Goal: Feedback & Contribution: Leave review/rating

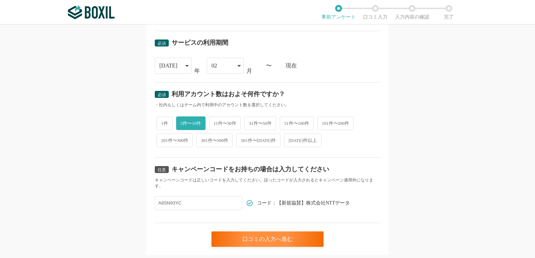
scroll to position [298, 0]
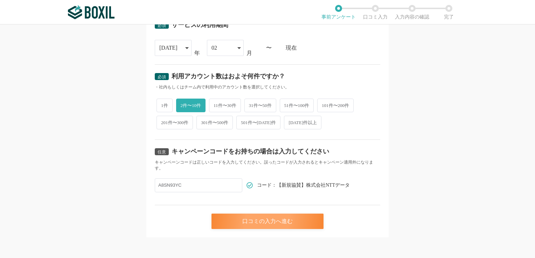
click at [248, 220] on div "口コミの入力へ進む" at bounding box center [267, 221] width 112 height 15
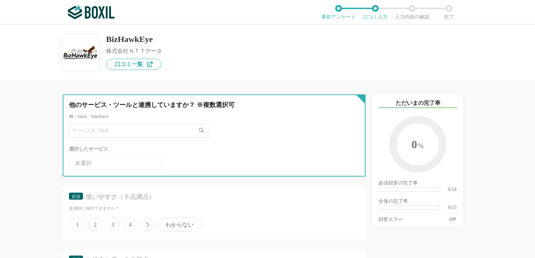
click at [158, 133] on input "text" at bounding box center [139, 131] width 140 height 14
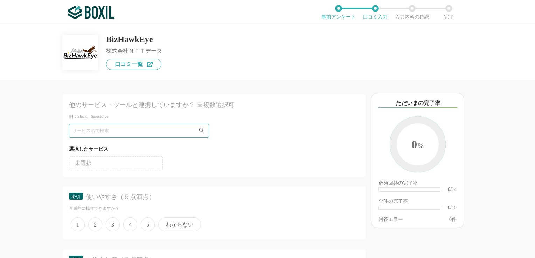
click at [138, 164] on li "未選択" at bounding box center [116, 163] width 94 height 14
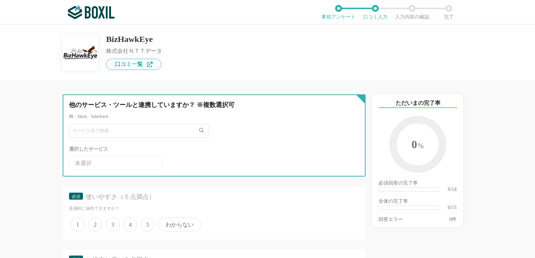
click at [169, 132] on input "text" at bounding box center [139, 131] width 140 height 14
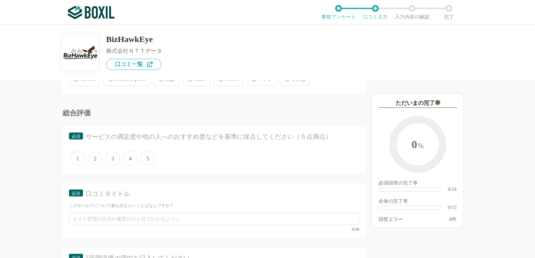
scroll to position [595, 0]
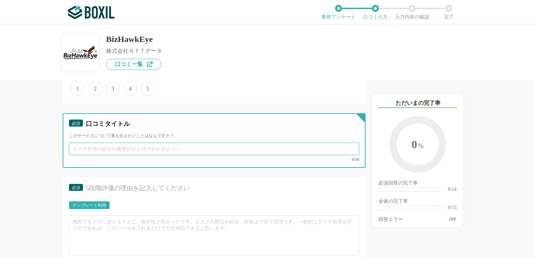
click at [257, 151] on input "text" at bounding box center [214, 149] width 290 height 13
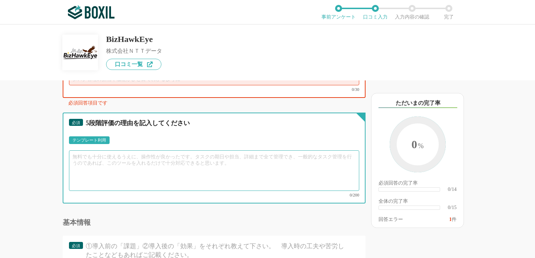
click at [166, 162] on textarea at bounding box center [214, 171] width 290 height 41
click at [169, 158] on textarea at bounding box center [214, 171] width 290 height 41
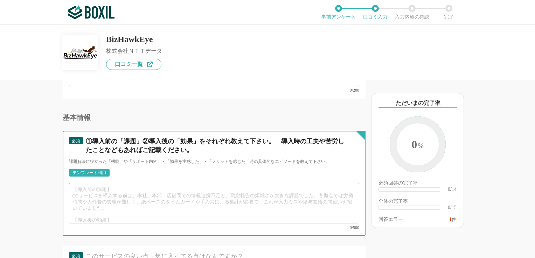
click at [151, 190] on textarea at bounding box center [214, 203] width 290 height 41
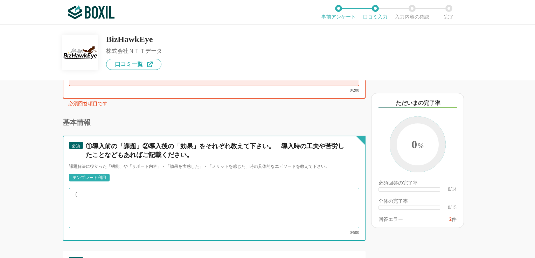
type textarea "【"
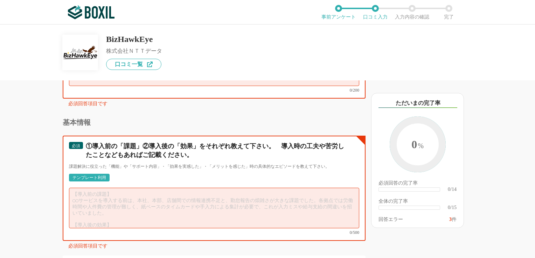
drag, startPoint x: 75, startPoint y: 183, endPoint x: 133, endPoint y: 209, distance: 63.9
click at [125, 212] on textarea at bounding box center [214, 208] width 290 height 41
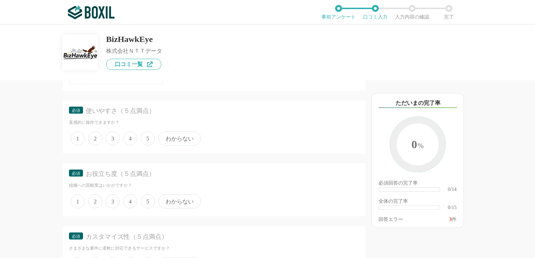
scroll to position [0, 0]
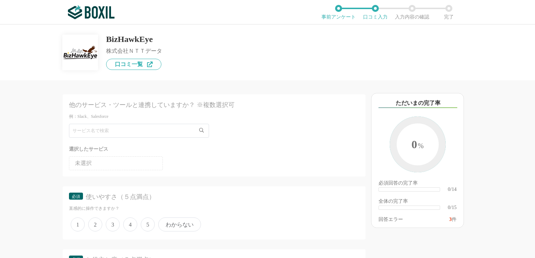
click at [201, 131] on icon at bounding box center [201, 130] width 5 height 5
click at [146, 162] on li "未選択" at bounding box center [116, 163] width 94 height 14
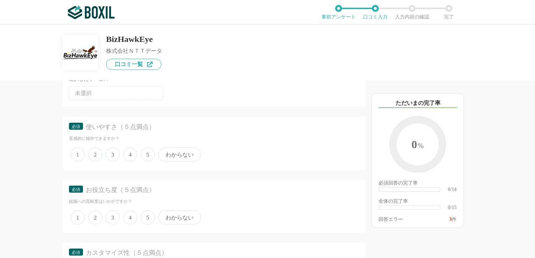
click at [115, 155] on span "3" at bounding box center [113, 155] width 14 height 14
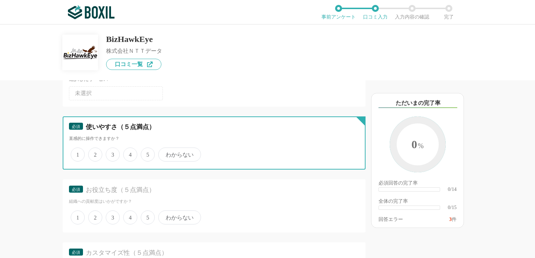
click at [112, 153] on input "3" at bounding box center [109, 151] width 5 height 5
radio input "true"
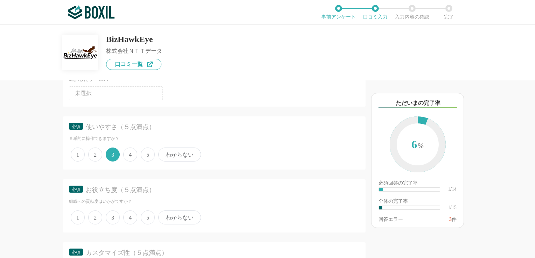
click at [147, 154] on span "5" at bounding box center [148, 155] width 14 height 14
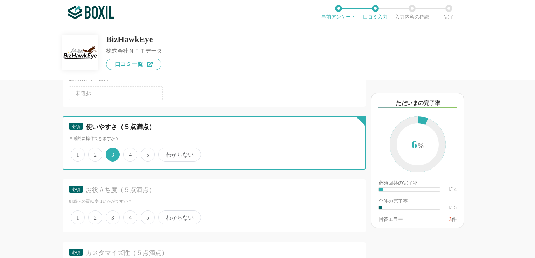
click at [147, 153] on input "5" at bounding box center [144, 151] width 5 height 5
radio input "true"
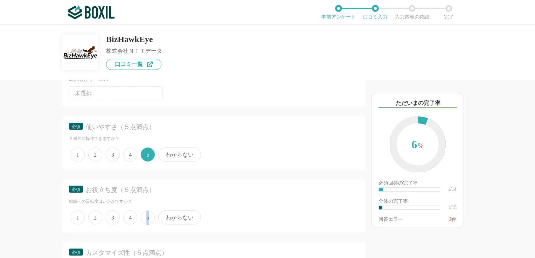
click at [148, 215] on span "5" at bounding box center [148, 218] width 14 height 14
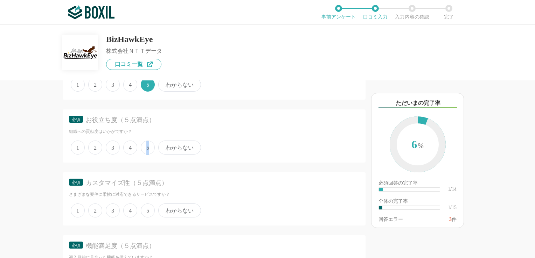
click at [151, 147] on span "5" at bounding box center [148, 148] width 14 height 14
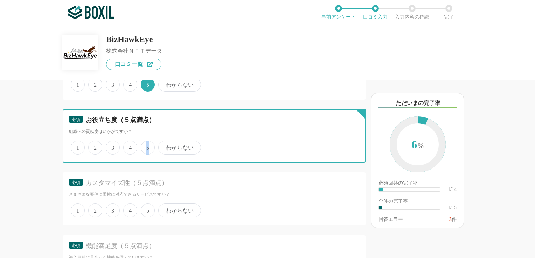
click at [147, 146] on input "5" at bounding box center [144, 144] width 5 height 5
radio input "true"
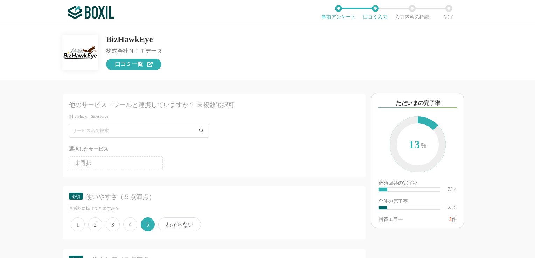
click at [133, 66] on span "口コミ一覧" at bounding box center [129, 65] width 28 height 6
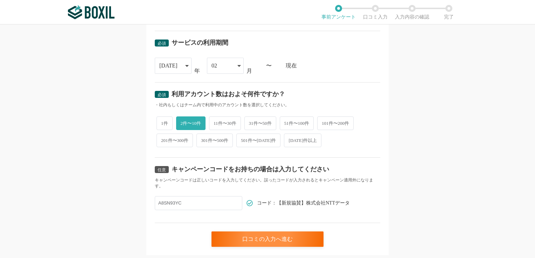
scroll to position [298, 0]
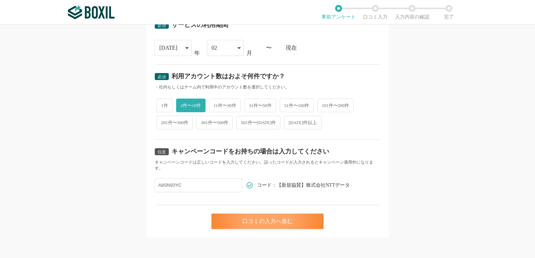
click at [239, 219] on div "口コミの入力へ進む" at bounding box center [267, 221] width 112 height 15
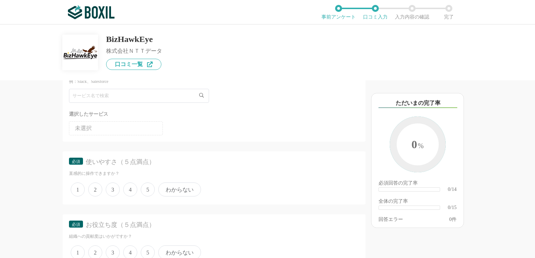
scroll to position [105, 0]
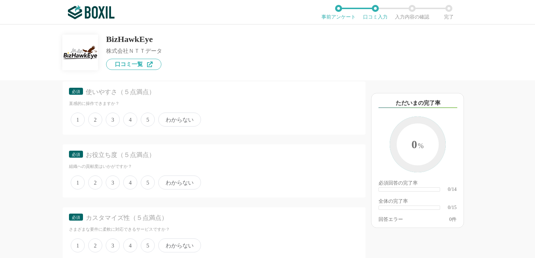
click at [132, 121] on span "4" at bounding box center [130, 120] width 14 height 14
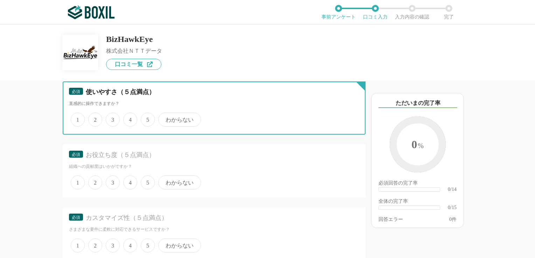
click at [130, 118] on input "4" at bounding box center [127, 116] width 5 height 5
radio input "true"
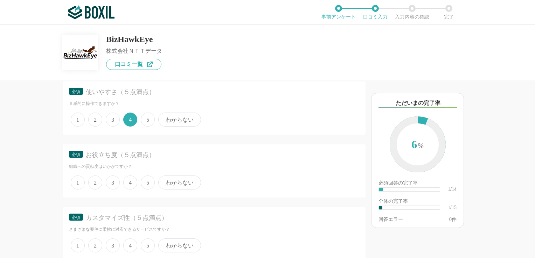
click at [131, 184] on span "4" at bounding box center [130, 183] width 14 height 14
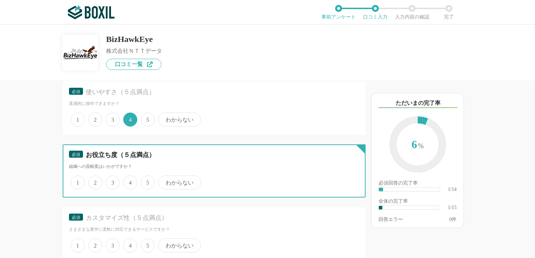
click at [130, 181] on input "4" at bounding box center [127, 179] width 5 height 5
radio input "true"
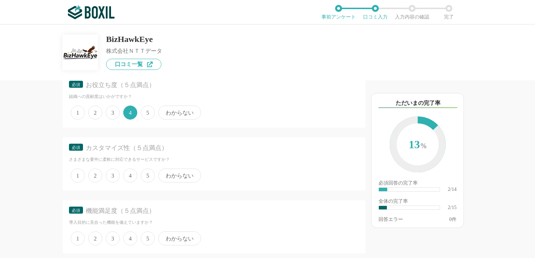
click at [115, 174] on span "3" at bounding box center [113, 176] width 14 height 14
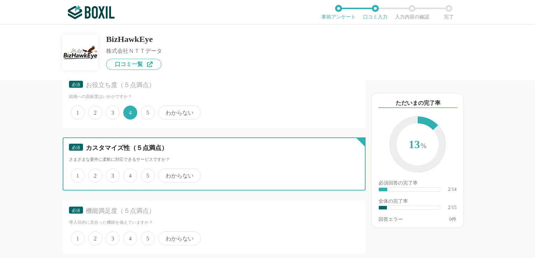
click at [112, 174] on input "3" at bounding box center [109, 172] width 5 height 5
radio input "true"
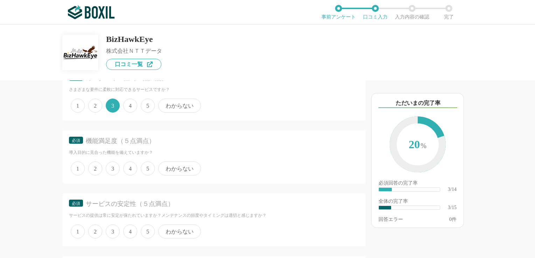
click at [127, 170] on span "4" at bounding box center [130, 169] width 14 height 14
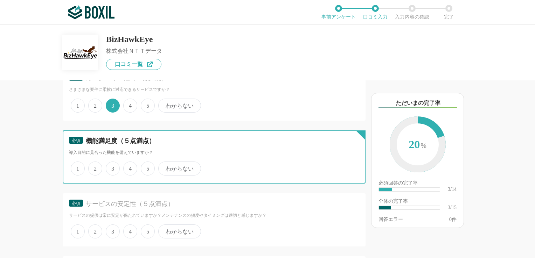
click at [127, 167] on input "4" at bounding box center [127, 165] width 5 height 5
radio input "true"
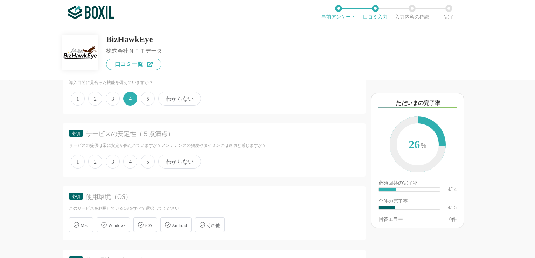
click at [131, 161] on span "4" at bounding box center [130, 162] width 14 height 14
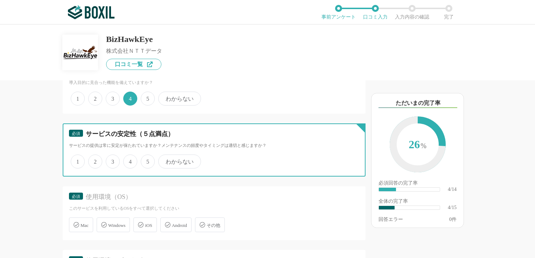
click at [130, 160] on input "4" at bounding box center [127, 158] width 5 height 5
radio input "true"
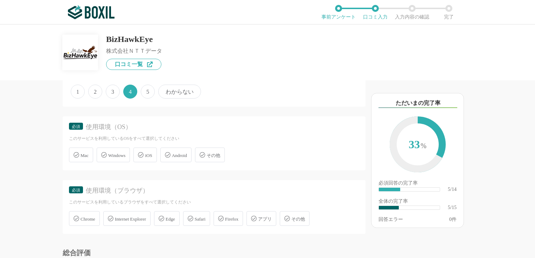
click at [122, 156] on span "Windows" at bounding box center [116, 155] width 17 height 5
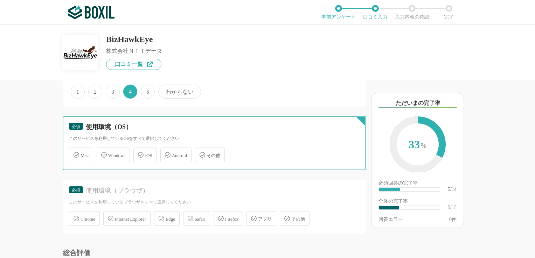
click at [103, 153] on input "Windows" at bounding box center [100, 151] width 5 height 5
checkbox input "true"
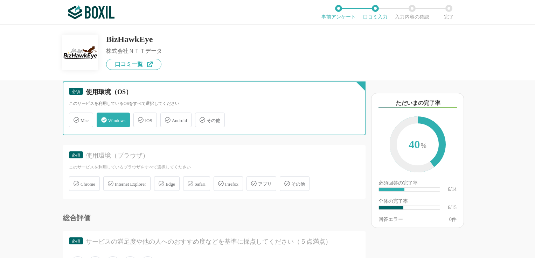
scroll to position [455, 0]
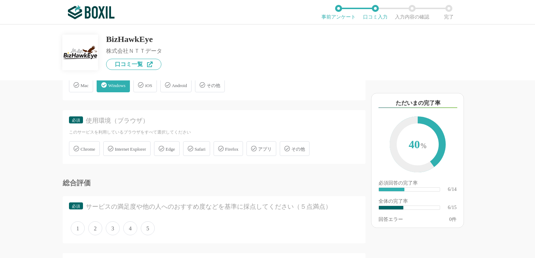
click at [164, 148] on icon at bounding box center [162, 149] width 6 height 6
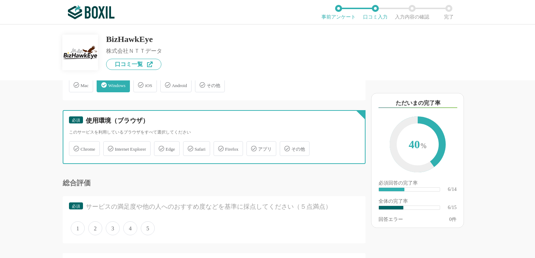
click at [160, 147] on input "Edge" at bounding box center [157, 144] width 5 height 5
checkbox input "true"
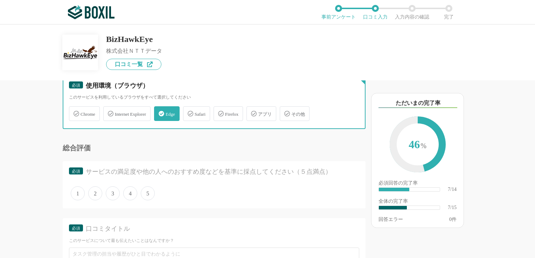
scroll to position [560, 0]
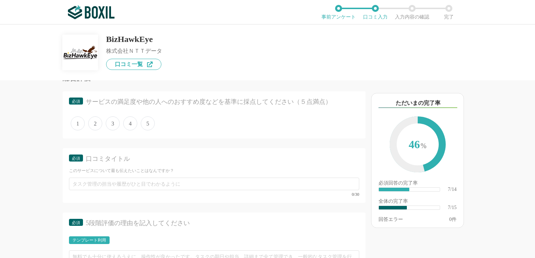
click at [149, 123] on span "5" at bounding box center [148, 124] width 14 height 14
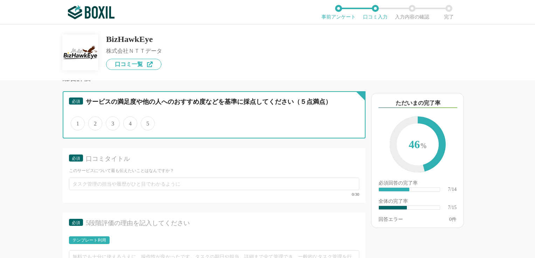
click at [147, 122] on input "5" at bounding box center [144, 120] width 5 height 5
radio input "true"
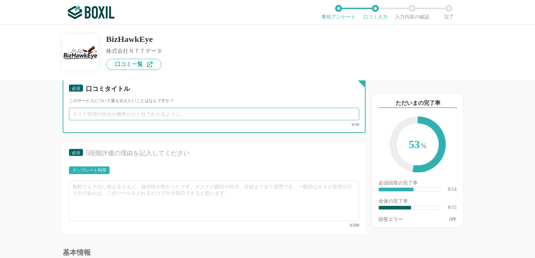
click at [147, 109] on input "text" at bounding box center [214, 114] width 290 height 13
type input "っ"
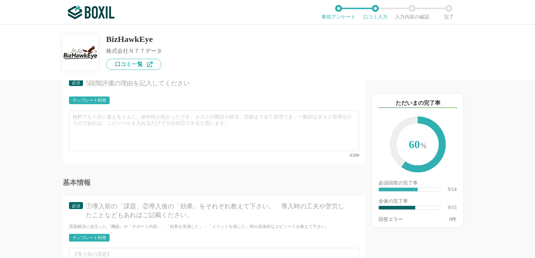
type input "ペーパーレス化の実現と親切なサポート"
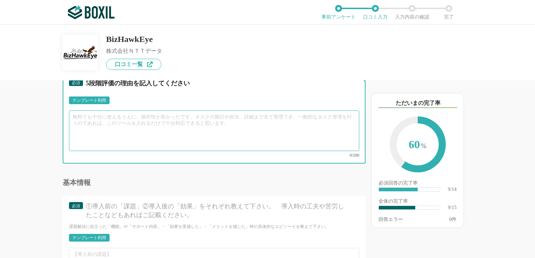
click at [107, 122] on textarea at bounding box center [214, 131] width 290 height 41
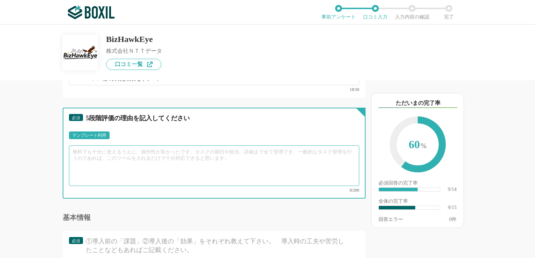
scroll to position [630, 0]
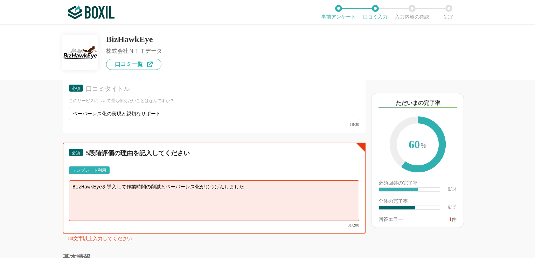
type textarea "BizHawkEyeを導入して作業時間の削減とペーパーレス化が実現しました"
drag, startPoint x: 242, startPoint y: 185, endPoint x: 17, endPoint y: 148, distance: 227.8
click at [17, 148] on div "他のサービス・ツールと連携していますか？ ※複数選択可 例：Slack、Salesforce 選択したサービス 未選択 必須 使いやすさ（５点満点） 直感的に…" at bounding box center [190, 170] width 350 height 178
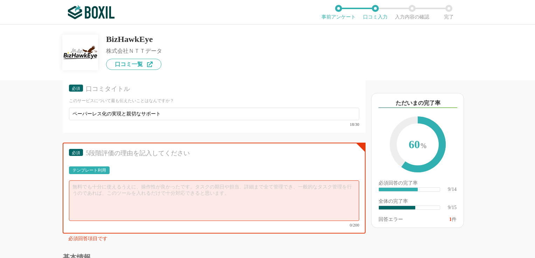
click at [94, 170] on div "テンプレート利用" at bounding box center [89, 171] width 41 height 8
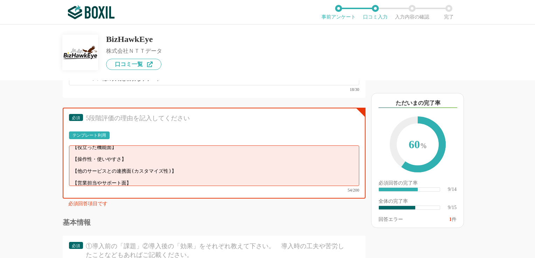
scroll to position [0, 0]
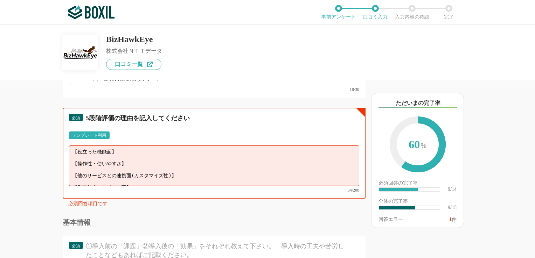
click at [147, 151] on textarea "【役立った機能面】 【操作性・使いやすさ】 【他のサービスとの連携面(カスタマイズ性)】 【営業担当やサポート面】" at bounding box center [214, 166] width 290 height 41
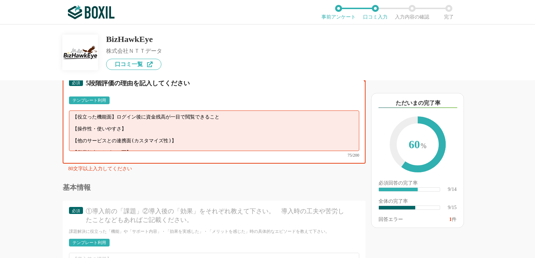
click at [175, 140] on textarea "【役立った機能面】ログイン後に資金残高が一目で閲覧できること 【操作性・使いやすさ】 【他のサービスとの連携面(カスタマイズ性)】 【営業担当やサポート面】" at bounding box center [214, 131] width 290 height 41
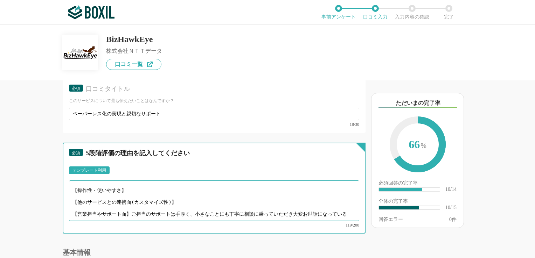
scroll to position [0, 0]
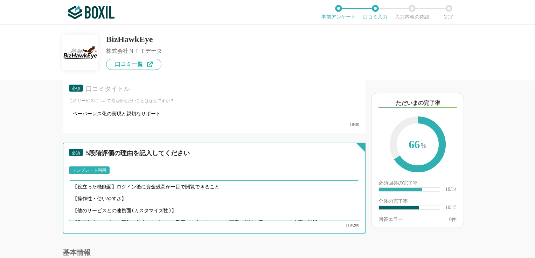
click at [116, 181] on textarea "【役立った機能面】ログイン後に資金残高が一目で閲覧できること 【操作性・使いやすさ】 【他のサービスとの連携面(カスタマイズ性)】 【営業担当やサポート面】ご…" at bounding box center [214, 201] width 290 height 41
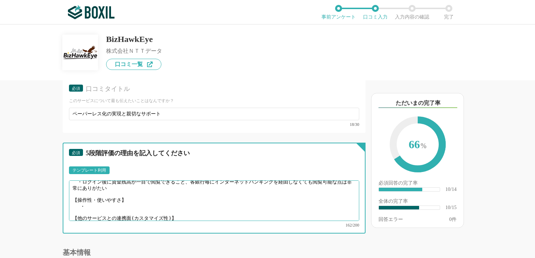
scroll to position [16, 0]
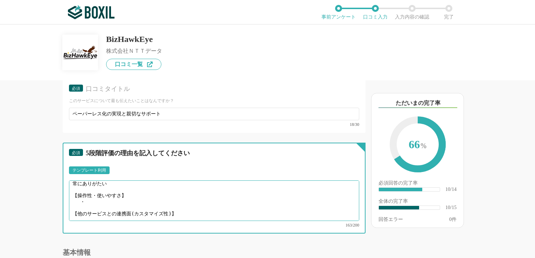
click at [113, 190] on textarea "【役立った機能面】 ・ログイン後に資金残高が一目で閲覧できること、各銀行毎にインターネットバンキングを経由しなくても閲覧可能な点は非常にありがたい 【操作性・…" at bounding box center [214, 201] width 290 height 41
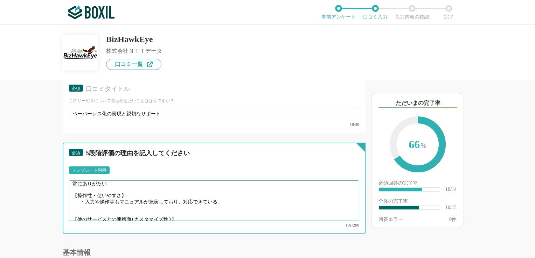
scroll to position [560, 0]
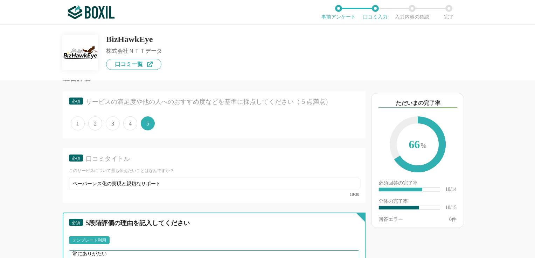
type textarea "【役立った機能面】 ・ログイン後に資金残高が一目で閲覧できること、各銀行毎にインターネットバンキングを経由しなくても閲覧可能な点は非常にありがたい 【操作性・…"
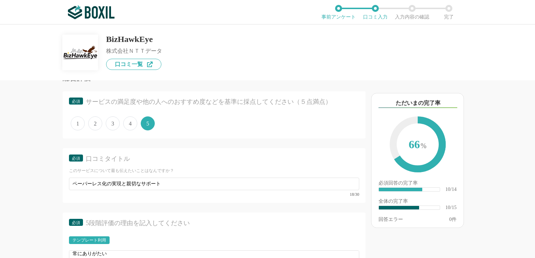
click at [131, 124] on span "4" at bounding box center [130, 124] width 14 height 14
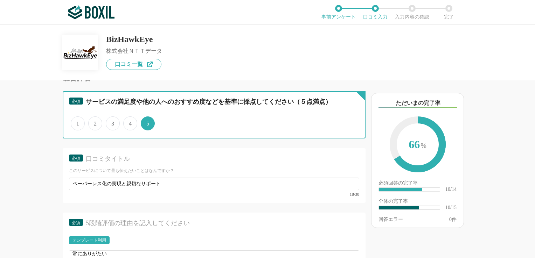
click at [130, 122] on input "4" at bounding box center [127, 120] width 5 height 5
radio input "true"
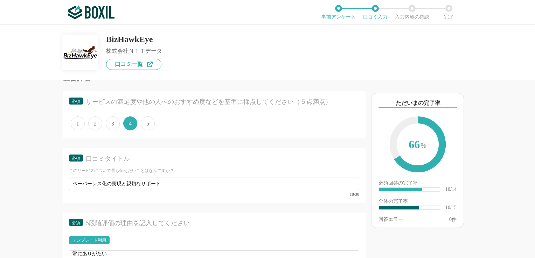
click at [146, 121] on span "5" at bounding box center [148, 124] width 14 height 14
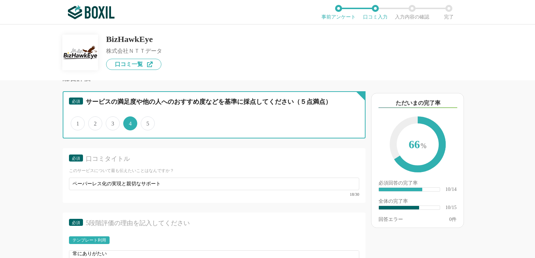
click at [146, 121] on input "5" at bounding box center [144, 120] width 5 height 5
radio input "true"
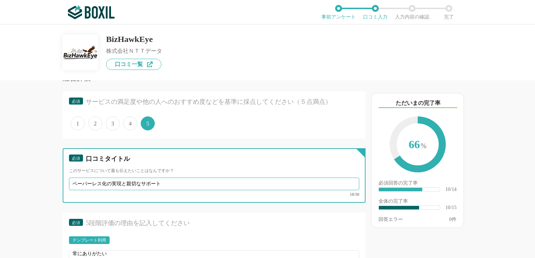
click at [111, 181] on input "ペーパーレス化の実現と親切なサポート" at bounding box center [214, 184] width 290 height 13
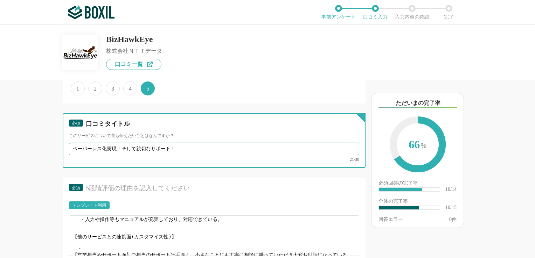
scroll to position [0, 0]
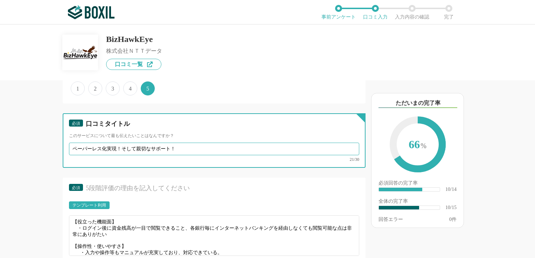
type input "ペーパーレス化実現！そして親切なサポート！"
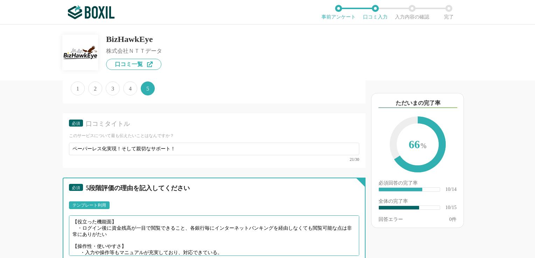
click at [192, 223] on textarea "【役立った機能面】 ・ログイン後に資金残高が一目で閲覧できること、各銀行毎にインターネットバンキングを経由しなくても閲覧可能な点は非常にありがたい 【操作性・…" at bounding box center [214, 236] width 290 height 41
click at [226, 242] on textarea "【役立った機能面】 ・ログイン後に資金残高が一目で閲覧できること、各銀行毎にインターネットバンキングを経由しなくても閲覧可能な点は非常にありがたい 【操作性・…" at bounding box center [214, 236] width 290 height 41
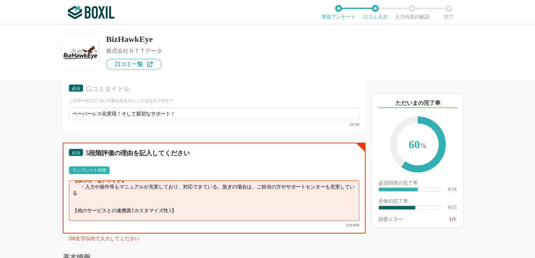
scroll to position [27, 0]
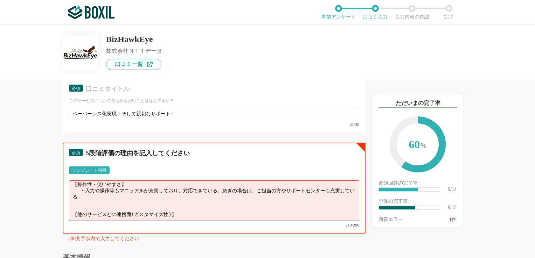
drag, startPoint x: 178, startPoint y: 191, endPoint x: 87, endPoint y: 183, distance: 91.7
click at [87, 183] on textarea "【役立った機能面】 ・ログイン後に資金残高が一目で閲覧できること、各銀行毎にインターネットバンキングを経由しなくても閲覧可能な点は非常にありがたい 【操作性・…" at bounding box center [214, 201] width 290 height 41
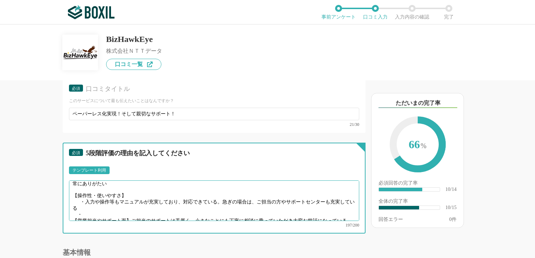
scroll to position [19, 0]
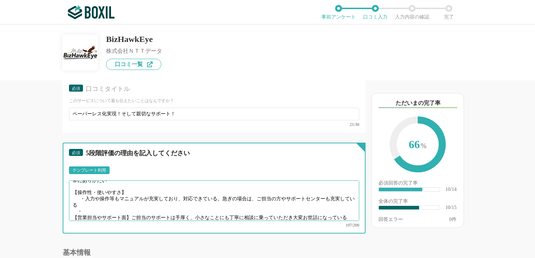
drag, startPoint x: 74, startPoint y: 181, endPoint x: 104, endPoint y: 219, distance: 48.8
click at [104, 219] on div "必須 5段階評価の理由を記入してください テンプレート利用 ፠テンプレート文言が変更されてない箇所がある、または使用できないテキスト（記号）が含まれています。…" at bounding box center [214, 188] width 303 height 91
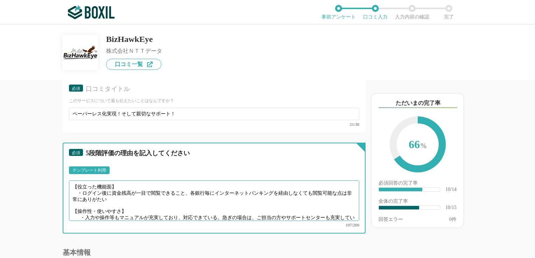
click at [102, 189] on textarea "【役立った機能面】 ・ログイン後に資金残高が一目で閲覧できること、各銀行毎にインターネットバンキングを経由しなくても閲覧可能な点は非常にありがたい 【操作性・…" at bounding box center [214, 201] width 290 height 41
drag, startPoint x: 81, startPoint y: 188, endPoint x: 126, endPoint y: 193, distance: 45.1
click at [126, 193] on textarea "【役立った機能面】 ・ログイン後に資金残高が一目で閲覧できること、各銀行毎にインターネットバンキングを経由しなくても閲覧可能な点は非常にありがたい 【操作性・…" at bounding box center [214, 201] width 290 height 41
paste textarea "ぐに資金残高を一覧で確認できる点は非常に便利で、各金融機関のインターネットバンキングを個別に開く手間が省けるのは大きなメリットです"
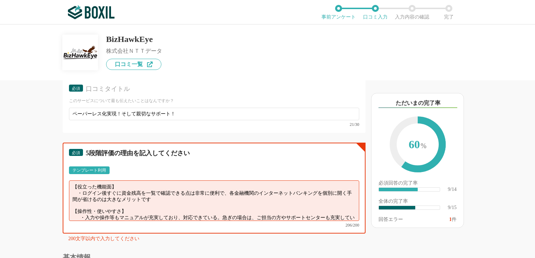
click at [77, 189] on textarea "【役立った機能面】 ・ログイン後すぐに資金残高を一覧で確認できる点は非常に便利で、各金融機関のインターネットバンキングを個別に開く手間が省けるのは大きなメリッ…" at bounding box center [214, 201] width 290 height 41
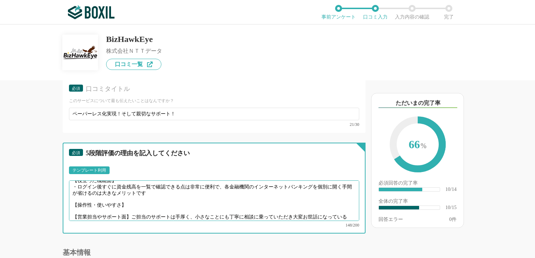
paste textarea "操作方法や入力手順についてはマニュアルが充実しており、初めての利用でも安心して対応できます。急ぎの際にも、担当者やサポートセンターの体制が整っており、迅速かつ…"
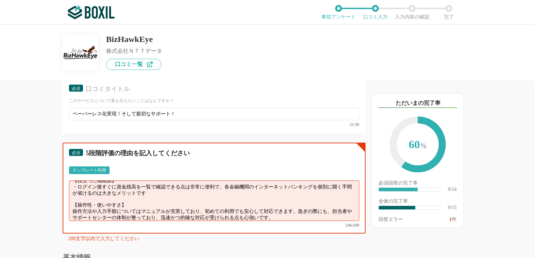
scroll to position [14, 0]
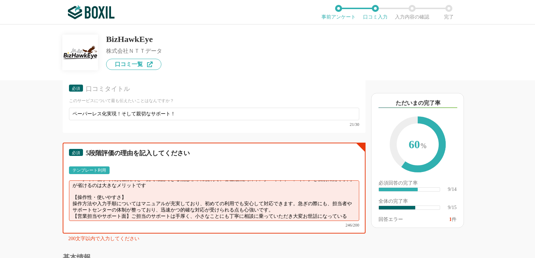
click at [71, 188] on textarea "【役立った機能面】 ・ログイン後すぐに資金残高を一覧で確認できる点は非常に便利で、各金融機関のインターネットバンキングを個別に開く手間が省けるのは大きなメリッ…" at bounding box center [214, 201] width 290 height 41
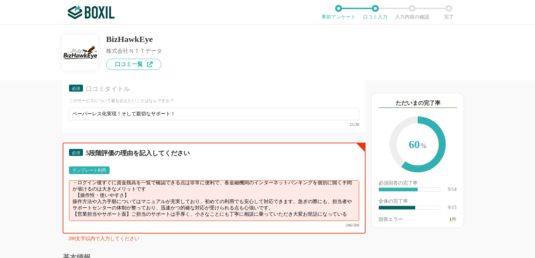
scroll to position [9, 0]
click at [91, 202] on textarea "【役立った機能面】 ・ログイン後すぐに資金残高を一覧で確認できる点は非常に便利で、各金融機関のインターネットバンキングを個別に開く手間が省けるのは大きなメリッ…" at bounding box center [214, 201] width 290 height 41
drag, startPoint x: 132, startPoint y: 202, endPoint x: 133, endPoint y: 210, distance: 7.8
click at [133, 210] on textarea "【役立った機能面】 ・ログイン後すぐに資金残高を一覧で確認できる点は非常に便利で、各金融機関のインターネットバンキングを個別に開く手間が省けるのは大きなメリッ…" at bounding box center [214, 201] width 290 height 41
paste textarea "担当者の方にはいつも親身にご対応いただいており、些細な相談にも丁寧に耳を傾けてくださる姿勢に、深く感謝しております。安心して業務を進められる大きな支えとなって…"
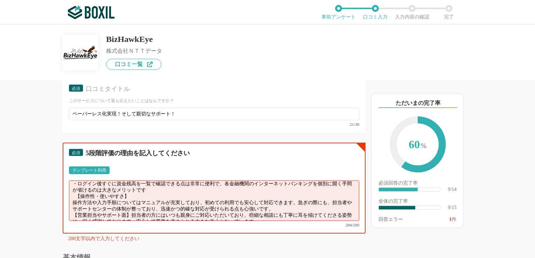
click at [175, 184] on textarea "【役立った機能面】 ・ログイン後すぐに資金残高を一覧で確認できる点は非常に便利で、各金融機関のインターネットバンキングを個別に開く手間が省けるのは大きなメリッ…" at bounding box center [214, 201] width 290 height 41
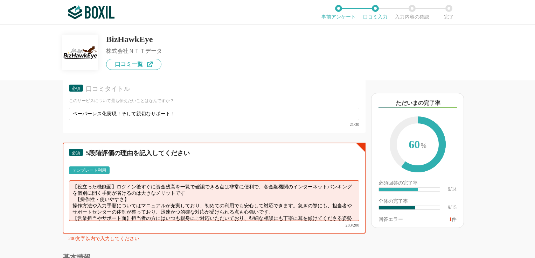
drag, startPoint x: 73, startPoint y: 196, endPoint x: 71, endPoint y: 209, distance: 13.0
click at [72, 197] on textarea "【役立った機能面】ログイン後すぐに資金残高を一覧で確認できる点は非常に便利で、各金融機関のインターネットバンキングを個別に開く手間が省けるのは大きなメリットで…" at bounding box center [214, 201] width 290 height 41
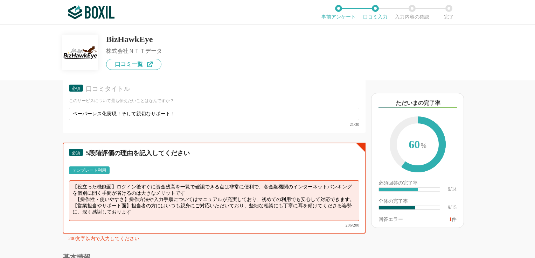
drag, startPoint x: 311, startPoint y: 184, endPoint x: 302, endPoint y: 220, distance: 37.1
click at [311, 184] on textarea "【役立った機能面】ログイン後すぐに資金残高を一覧で確認できる点は非常に便利で、各金融機関のインターネットバンキングを個別に開く手間が省けるのは大きなメリットで…" at bounding box center [214, 201] width 290 height 41
click at [188, 187] on textarea "【役立った機能面】ログイン後すぐに資金残高を一覧で確認できる点は非常に便利で、各金融機関のネットバンキングを個別に開く手間が省けるのは大きなメリットです 【操…" at bounding box center [214, 201] width 290 height 41
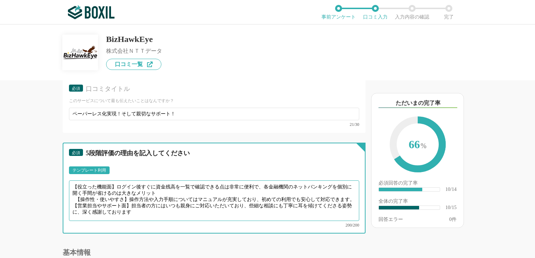
click at [194, 186] on textarea "【役立った機能面】ログイン後すぐに資金残高を一覧で確認できる点は非常に便利で、各金融機関のネットバンキングを個別に開く手間が省けるのは大きなメリット 【操作性…" at bounding box center [214, 201] width 290 height 41
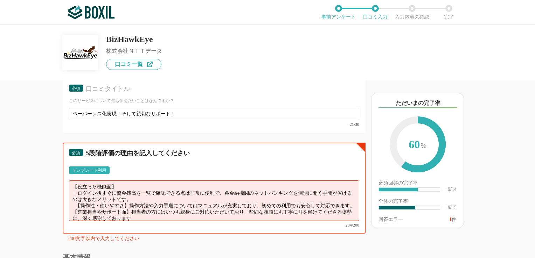
click at [129, 198] on textarea "【役立った機能面】 ・ログイン後すぐに資金残高を一覧で確認できる点は非常に便利で、各金融機関のネットバンキングを個別に開く手間が省けるのは大きなメリットです。…" at bounding box center [214, 201] width 290 height 41
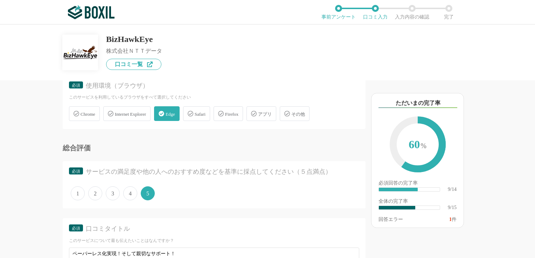
scroll to position [630, 0]
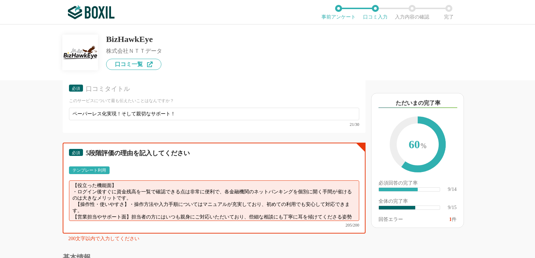
click at [95, 202] on textarea "【役立った機能面】 ・ログイン後すぐに資金残高を一覧で確認できる点は非常に便利で、各金融機関のネットバンキングを個別に開く手間が省けるのは大きなメリットです。…" at bounding box center [214, 201] width 290 height 41
click at [143, 191] on textarea "【役立った機能面】 ・ログイン後すぐに資金残高を一覧で確認できる点は非常に便利で、各金融機関のネットバンキングを個別に開く手間が省けるのは大きなメリットです。…" at bounding box center [214, 201] width 290 height 41
click at [123, 204] on textarea "【役立った機能面】 ・ログイン後すぐに資金残高を一覧で確認できる点は非常に便利で、各金融機関のネットバンキングを個別に開く手間が省けるのは大きなメリット 【操…" at bounding box center [214, 201] width 290 height 41
click at [120, 201] on textarea "【役立った機能面】 ・ログイン後すぐに資金残高を一覧で確認できる点は非常に便利で、各金融機関のネットバンキングを個別に開く手間が省けるのは大きなメリット 【操…" at bounding box center [214, 201] width 290 height 41
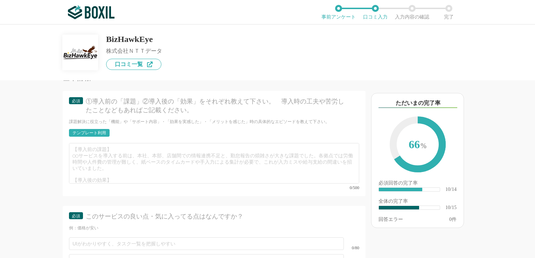
scroll to position [770, 0]
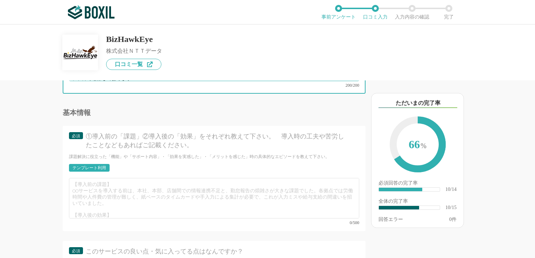
type textarea "【役立った機能面】 ・ログイン後すぐに資金残高を一覧で確認できる点は非常に便利で、各金融機関のネットバンキングを個別に開く手間が省けるのは大きなメリット 【操…"
click at [96, 166] on div "テンプレート利用" at bounding box center [89, 168] width 34 height 4
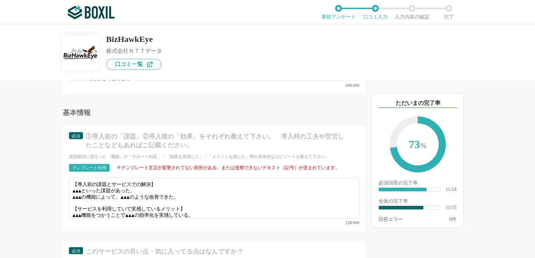
scroll to position [735, 0]
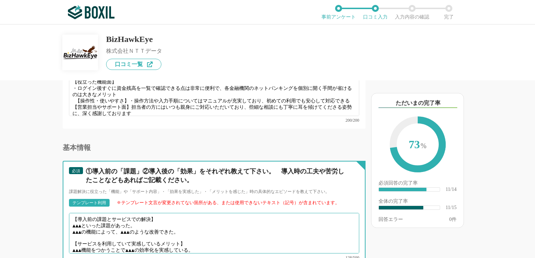
click at [89, 217] on textarea "【導入前の課題とサービスでの解決】 ▲▲▲といった課題があった。 ▲▲▲の機能によって、▲▲▲のような改善できた。 【サービスを利用していて実感しているメリッ…" at bounding box center [214, 233] width 290 height 41
drag, startPoint x: 71, startPoint y: 216, endPoint x: 147, endPoint y: 215, distance: 76.0
click at [147, 215] on textarea "【導入前の課題とサービスでの解決】 ▲▲▲といった課題があった。 ▲▲▲の機能によって、▲▲▲のような改善できた。 【サービスを利用していて実感しているメリッ…" at bounding box center [214, 233] width 290 height 41
paste textarea "紙ベースの承認作業や専用端末による送金業務により、送金1件あたり20分以上の作業時間が発生してい"
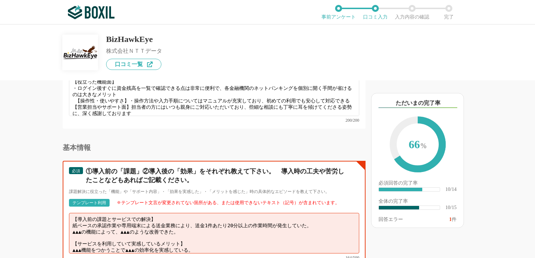
scroll to position [5, 0]
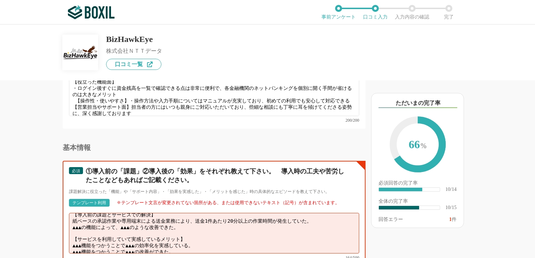
drag, startPoint x: 190, startPoint y: 235, endPoint x: 72, endPoint y: 230, distance: 118.1
click at [72, 230] on textarea "【導入前の課題とサービスでの解決】 紙ベースの承認作業や専用端末による送金業務により、送金1件あたり20分以上の作業時間が発生していた。 ▲▲▲の機能によって…" at bounding box center [214, 233] width 290 height 41
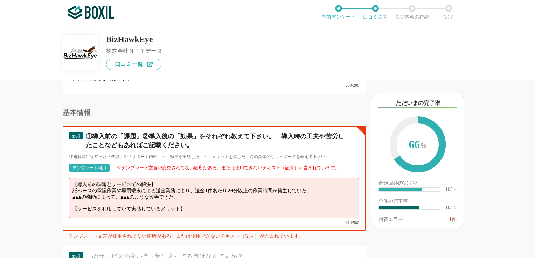
scroll to position [805, 0]
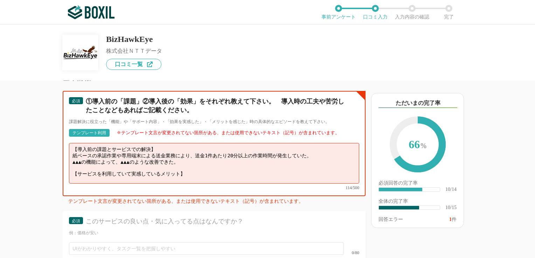
click at [312, 147] on textarea "【導入前の課題とサービスでの解決】 紙ベースの承認作業や専用端末による送金業務により、送金1件あたり20分以上の作業時間が発生していた。 ▲▲▲の機能によって…" at bounding box center [214, 163] width 290 height 41
click at [108, 152] on textarea "【導入前の課題とサービスでの解決】 紙ベースの承認作業や専用端末による送金業務により、送金1件あたり20分以上の作業時間が発生していた。毎月約70枚の ▲▲▲…" at bounding box center [214, 163] width 290 height 41
click at [310, 144] on textarea "【導入前の課題とサービスでの解決】 紙ベースの承認作業や専用端末による送金業務により、送金1件あたり20分以上の作業時間が発生していた。毎月約70枚の ▲▲▲…" at bounding box center [214, 163] width 290 height 41
click at [117, 144] on textarea "【導入前の課題とサービスでの解決】 紙ベースの承認作業や専用端末による送金業務により、送金1件あたり20分以上の作業時間が発生していた。 毎月約70枚の ▲▲…" at bounding box center [214, 163] width 290 height 41
drag, startPoint x: 72, startPoint y: 145, endPoint x: 191, endPoint y: 149, distance: 119.1
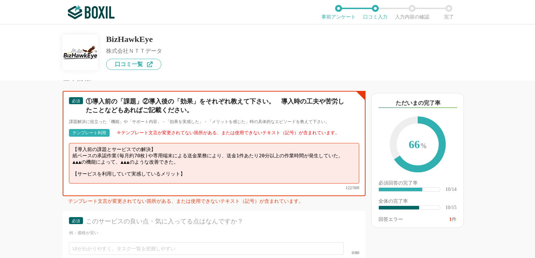
click at [191, 149] on textarea "【導入前の課題とサービスでの解決】 紙ベースの承認作業(毎月約70枚)や専用端末による送金業務により、送金1件あたり20分以上の作業時間が発生していた。 ▲▲…" at bounding box center [214, 163] width 290 height 41
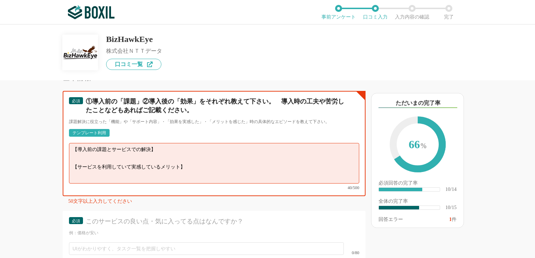
paste textarea "ISDN回線を前提とした仕組みであったため、早急に後継サービスを探す必要性に迫られ"
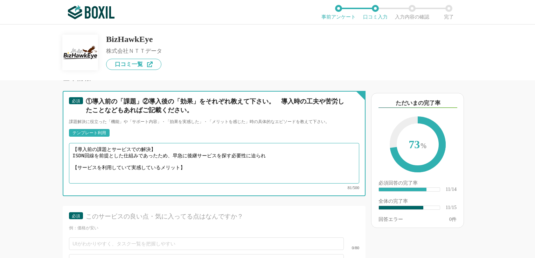
click at [71, 146] on textarea "【導入前の課題とサービスでの解決】 ISDN回線を前提とした仕組みであったため、早急に後継サービスを探す必要性に迫られ 【サービスを利用していて実感しているメ…" at bounding box center [214, 163] width 290 height 41
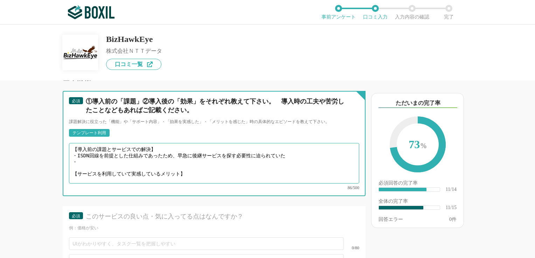
click at [289, 145] on textarea "【導入前の課題とサービスでの解決】 ・ISDN回線を前提とした仕組みであったため、早急に後継サービスを探す必要性に迫られていた ・ 【サービスを利用していて実…" at bounding box center [214, 163] width 290 height 41
click at [134, 153] on textarea "【導入前の課題とサービスでの解決】 ・ISDN回線を前提とした仕組みであったため、早急に後継サービスを探す必要性に迫られていた ・ 【サービスを利用していて実…" at bounding box center [214, 163] width 290 height 41
click at [130, 151] on textarea "【導入前の課題とサービスでの解決】 ・ISDN回線を前提とした仕組みであったため、早急に後継サービスを探す必要性に迫られていた ・ 【サービスを利用していて実…" at bounding box center [214, 163] width 290 height 41
paste textarea "非常にアナログな運用で、各送金ごとに紙へ出力し、上長の押印を受けてからファクスで送信する必要があり"
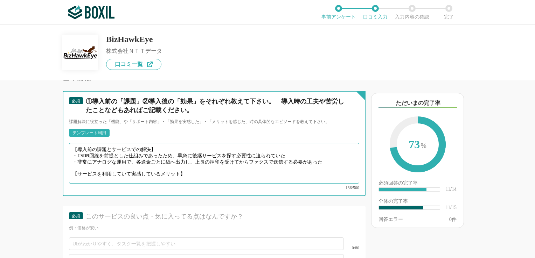
click at [115, 167] on textarea "【導入前の課題とサービスでの解決】 ・ISDN回線を前提とした仕組みであったため、早急に後継サービスを探す必要性に迫られていた ・非常にアナログな運用で、各送…" at bounding box center [214, 163] width 290 height 41
click at [109, 143] on textarea "【導入前の課題とサービスでの解決】 ・ISDN回線を前提とした仕組みであったため、早急に後継サービスを探す必要性に迫られていた ・非常にアナログな運用で、各送…" at bounding box center [214, 163] width 290 height 41
click at [104, 160] on textarea "【導入前の課題とサービスでの解決】 ・ISDN回線を前提とした仕組みであったため、早急に後継サービスを探す必要性に迫られていた ・非常にアナログな運用で、各送…" at bounding box center [214, 163] width 290 height 41
drag, startPoint x: 109, startPoint y: 166, endPoint x: 70, endPoint y: 158, distance: 40.1
click at [70, 158] on textarea "【導入前の課題とサービスでの解決】 ・ISDN回線を前提とした仕組みであったため、早急に後継サービスを探す必要性に迫られていた ・非常にアナログな運用で、各送…" at bounding box center [214, 163] width 290 height 41
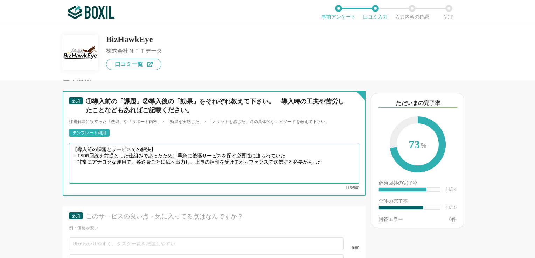
drag, startPoint x: 74, startPoint y: 138, endPoint x: 163, endPoint y: 139, distance: 89.3
click at [163, 143] on textarea "【導入前の課題とサービスでの解決】 ・ISDN回線を前提とした仕組みであったため、早急に後継サービスを探す必要性に迫られていた ・非常にアナログな運用で、各送…" at bounding box center [214, 163] width 290 height 41
click at [103, 163] on textarea "【導入前の課題とサービスでの解決】 ・ISDN回線を前提とした仕組みであったため、早急に後継サービスを探す必要性に迫られていた ・非常にアナログな運用で、各送…" at bounding box center [214, 163] width 290 height 41
drag, startPoint x: 99, startPoint y: 168, endPoint x: 95, endPoint y: 165, distance: 6.0
click at [99, 168] on textarea "【導入前の課題とサービスでの解決】 ・ISDN回線を前提とした仕組みであったため、早急に後継サービスを探す必要性に迫られていた ・非常にアナログな運用で、各送…" at bounding box center [214, 163] width 290 height 41
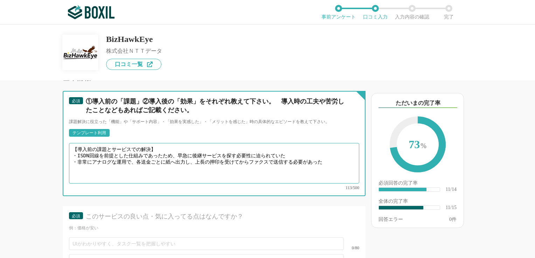
paste textarea "【導入前の課題とサービスでの解決】"
drag, startPoint x: 108, startPoint y: 138, endPoint x: 149, endPoint y: 136, distance: 41.4
click at [149, 143] on textarea "【導入前の課題とサービスでの解決】 ・ISDN回線を前提とした仕組みであったため、早急に後継サービスを探す必要性に迫られていた ・非常にアナログな運用で、各送…" at bounding box center [214, 163] width 290 height 41
click at [76, 149] on textarea "【導入前の課題】 ・ISDN回線を前提とした仕組みであったため、早急に後継サービスを探す必要性に迫られていた ・非常にアナログな運用で、各送金ごとに紙へ出力し…" at bounding box center [214, 163] width 290 height 41
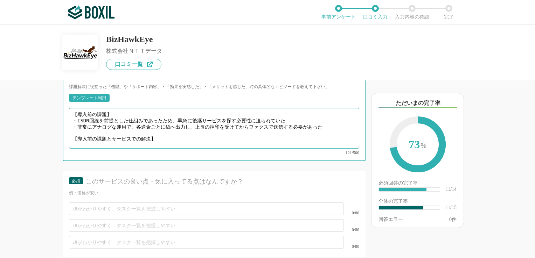
scroll to position [770, 0]
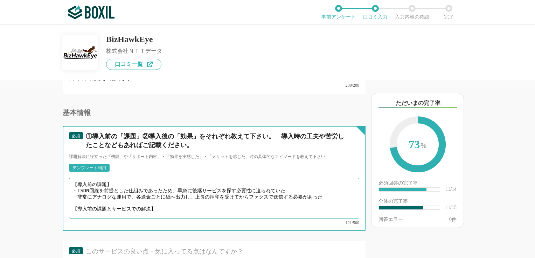
drag, startPoint x: 110, startPoint y: 192, endPoint x: 79, endPoint y: 194, distance: 30.8
click at [79, 194] on textarea "【導入前の課題】 ・ISDN回線を前提とした仕組みであったため、早急に後継サービスを探す必要性に迫られていた ・非常にアナログな運用で、各送金ごとに紙へ出力し…" at bounding box center [214, 198] width 290 height 41
click at [77, 186] on textarea "【導入前の課題】 ・ISDN回線を前提とした仕組みであったため、早急に後継サービスを探す必要性に迫られていた ・非常にアナログな運用で、各送金ごとに紙へ出力し…" at bounding box center [214, 198] width 290 height 41
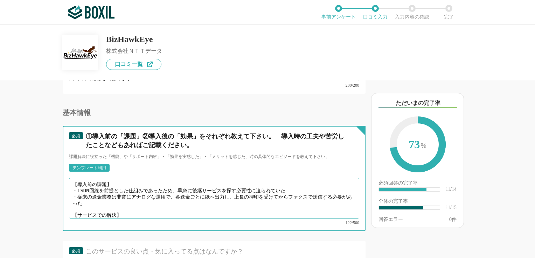
scroll to position [805, 0]
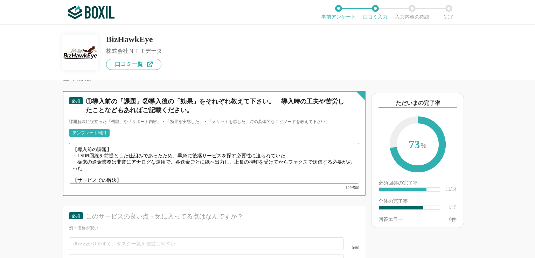
click at [126, 163] on textarea "【導入前の課題】 ・ISDN回線を前提とした仕組みであったため、早急に後継サービスを探す必要性に迫られていた ・従来の送金業務は非常にアナログな運用で、各送金…" at bounding box center [214, 163] width 290 height 41
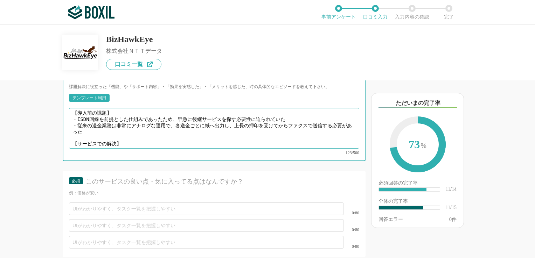
scroll to position [875, 0]
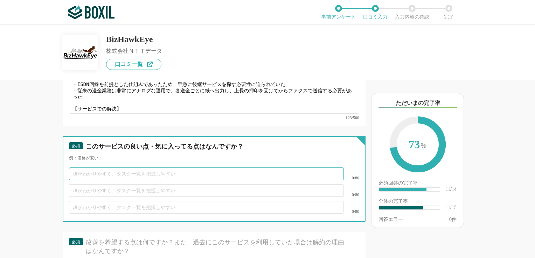
click at [235, 168] on input "text" at bounding box center [206, 174] width 275 height 13
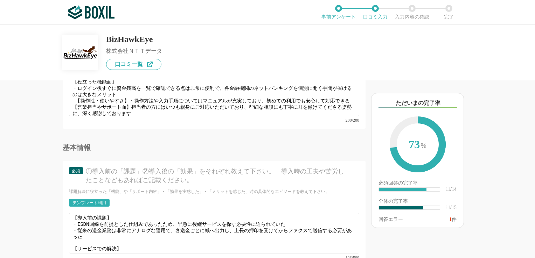
scroll to position [770, 0]
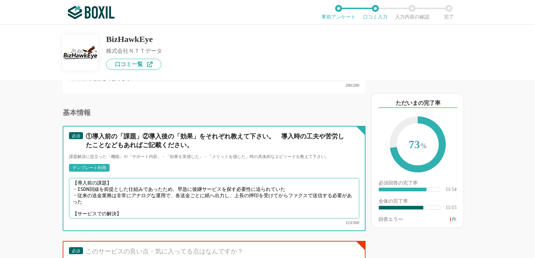
click at [131, 187] on textarea "【導入前の課題】 ・ISDN回線を前提とした仕組みであったため、早急に後継サービスを探す必要性に迫られていた ・従来の送金業務は非常にアナログな運用で、各送金…" at bounding box center [214, 198] width 290 height 41
click at [115, 189] on textarea "【導入前の課題】 ・ISDN回線を前提とした仕組みであったため、早急に後継サービスを探す必要性に迫られていた ・従来の送金業務は非常にアナログな運用で、各送金…" at bounding box center [214, 198] width 290 height 41
paste textarea "禍"
paste textarea "在宅勤務を導入する中でも、経理部だけは出社しないと業務が回らない状態"
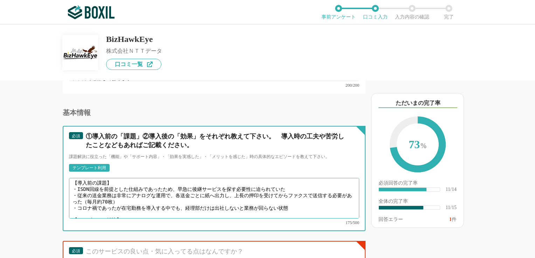
click at [119, 193] on textarea "【導入前の課題】 ・ISDN回線を前提とした仕組みであったため、早急に後継サービスを探す必要性に迫られていた ・従来の送金業務は非常にアナログな運用で、各送金…" at bounding box center [214, 198] width 290 height 41
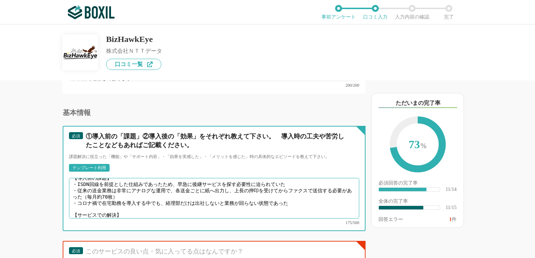
paste textarea "在宅勤務や出張先からの対応も可能"
click at [132, 197] on textarea "【導入前の課題】 ・ISDN回線を前提とした仕組みであったため、早急に後継サービスを探す必要性に迫られていた ・従来の送金業務は非常にアナログな運用で、各送金…" at bounding box center [214, 198] width 290 height 41
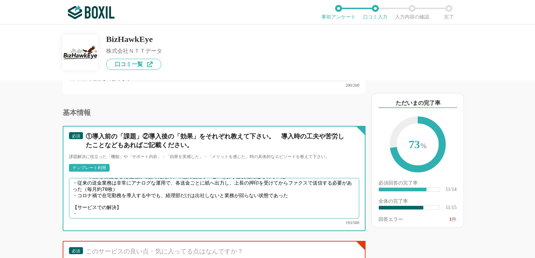
paste textarea "毎月約70枚、年間約800枚の紙の削減"
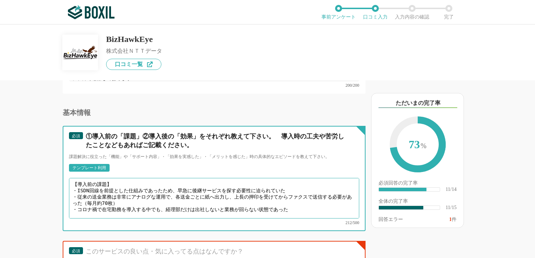
scroll to position [19, 0]
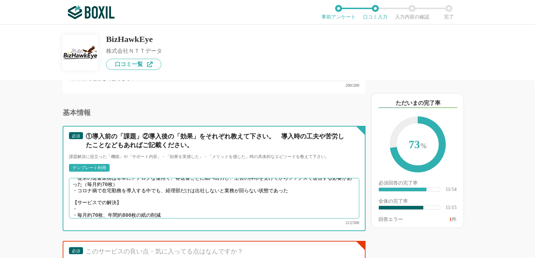
paste textarea "Webベースで送金・承認が可能なクラウド型サービス"
drag, startPoint x: 144, startPoint y: 189, endPoint x: 184, endPoint y: 188, distance: 39.9
click at [184, 188] on textarea "【導入前の課題】 ・ISDN回線を前提とした仕組みであったため、早急に後継サービスを探す必要性に迫られていた ・従来の送金業務は非常にアナログな運用で、各送金…" at bounding box center [214, 198] width 290 height 41
click at [198, 190] on textarea "【導入前の課題】 ・ISDN回線を前提とした仕組みであったため、早急に後継サービスを探す必要性に迫られていた ・従来の送金業務は非常にアナログな運用で、各送金…" at bounding box center [214, 198] width 290 height 41
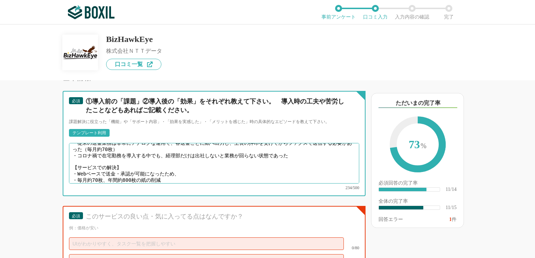
type textarea "【導入前の課題】 ・ISDN回線を前提とした仕組みであったため、早急に後継サービスを探す必要性に迫られていた ・従来の送金業務は非常にアナログな運用で、各送金…"
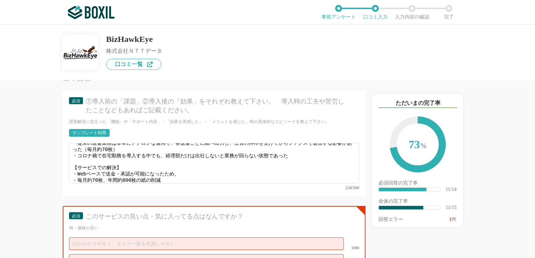
click at [185, 212] on div "このサービスの良い点・気に入ってる点はなんですか？" at bounding box center [216, 216] width 261 height 9
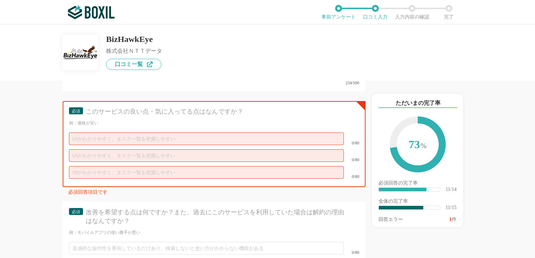
scroll to position [980, 0]
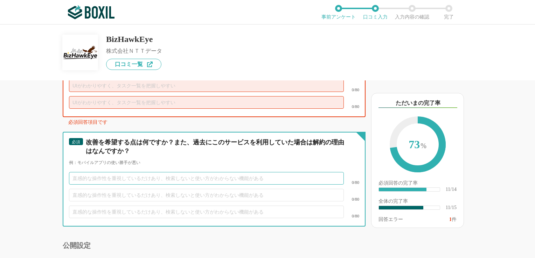
click at [162, 172] on input "text" at bounding box center [206, 178] width 275 height 13
type input "送金が「未照合」となった後に照合手続きを行うと、その後完了メールが来ない"
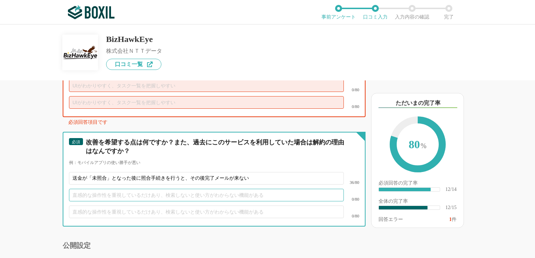
click at [148, 189] on input "text" at bounding box center [206, 195] width 275 height 13
type input "お"
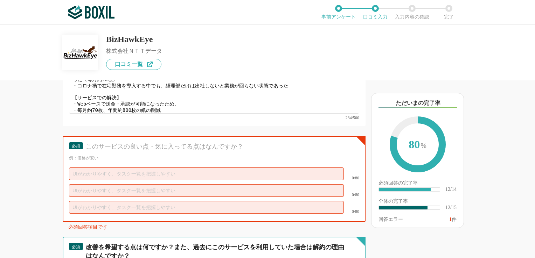
scroll to position [805, 0]
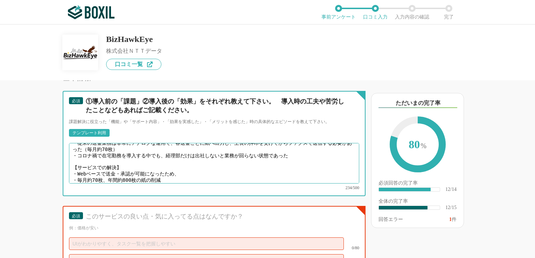
click at [186, 158] on textarea "【導入前の課題】 ・ISDN回線を前提とした仕組みであったため、早急に後継サービスを探す必要性に迫られていた ・従来の送金業務は非常にアナログな運用で、各送金…" at bounding box center [214, 163] width 290 height 41
click at [187, 155] on textarea "【導入前の課題】 ・ISDN回線を前提とした仕組みであったため、早急に後継サービスを探す必要性に迫られていた ・従来の送金業務は非常にアナログな運用で、各送金…" at bounding box center [214, 163] width 290 height 41
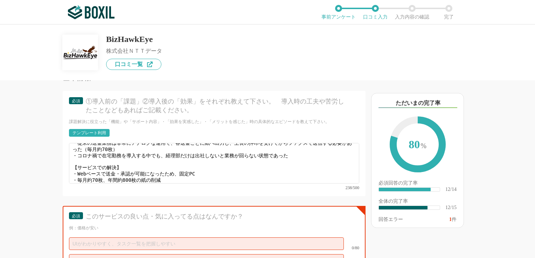
click at [214, 183] on div "必須 ①導入前の「課題」②導入後の「効果」をそれぞれ教えて下さい。　導入時の工夫や苦労したことなどもあればご記載ください。 課題解決に役立った「機能」や「サポ…" at bounding box center [214, 146] width 303 height 111
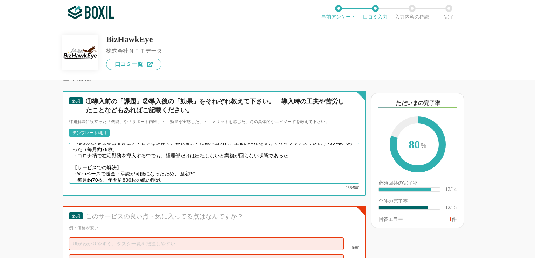
click at [203, 157] on textarea "【導入前の課題】 ・ISDN回線を前提とした仕組みであったため、早急に後継サービスを探す必要性に迫られていた ・従来の送金業務は非常にアナログな運用で、各送金…" at bounding box center [214, 163] width 290 height 41
drag, startPoint x: 179, startPoint y: 153, endPoint x: 201, endPoint y: 153, distance: 22.4
click at [201, 153] on textarea "【導入前の課題】 ・ISDN回線を前提とした仕組みであったため、早急に後継サービスを探す必要性に迫られていた ・従来の送金業務は非常にアナログな運用で、各送金…" at bounding box center [214, 163] width 290 height 41
paste textarea "用端末の維持・管理も不要になったこと"
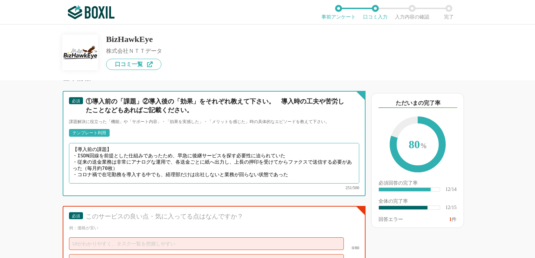
scroll to position [19, 0]
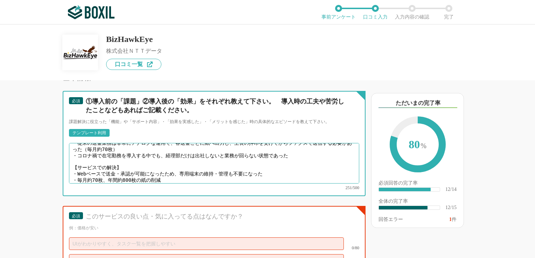
click at [175, 156] on textarea "【導入前の課題】 ・ISDN回線を前提とした仕組みであったため、早急に後継サービスを探す必要性に迫られていた ・従来の送金業務は非常にアナログな運用で、各送金…" at bounding box center [214, 163] width 290 height 41
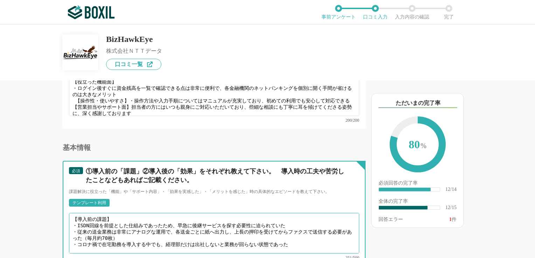
scroll to position [630, 0]
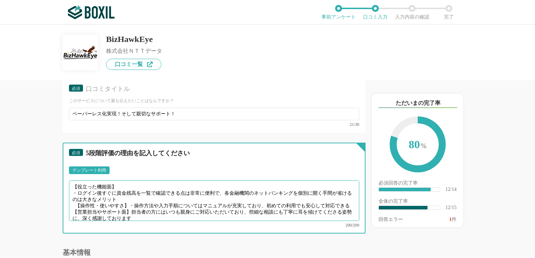
click at [131, 196] on textarea "【役立った機能面】 ・ログイン後すぐに資金残高を一覧で確認できる点は非常に便利で、各金融機関のネットバンキングを個別に開く手間が省けるのは大きなメリット 【操…" at bounding box center [214, 201] width 290 height 41
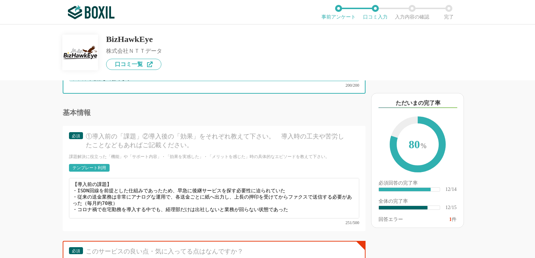
scroll to position [19, 0]
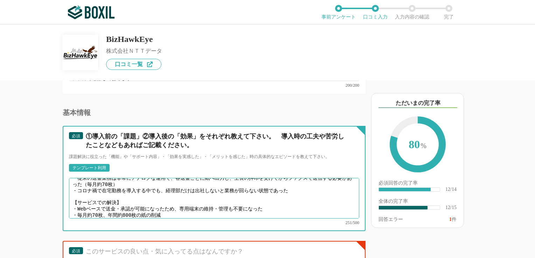
click at [178, 190] on textarea "【導入前の課題】 ・ISDN回線を前提とした仕組みであったため、早急に後継サービスを探す必要性に迫られていた ・従来の送金業務は非常にアナログな運用で、各送金…" at bounding box center [214, 198] width 290 height 41
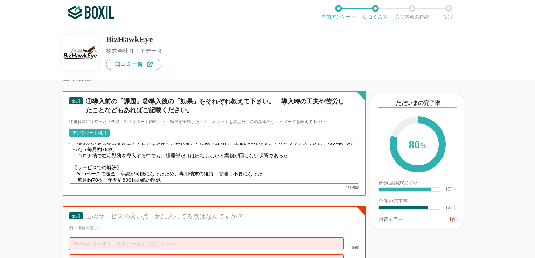
scroll to position [840, 0]
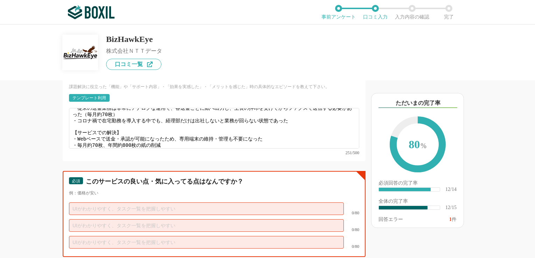
click at [152, 203] on input "text" at bounding box center [206, 209] width 275 height 13
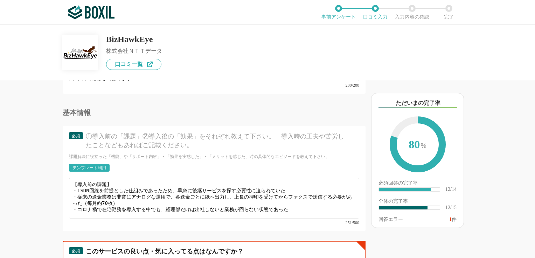
scroll to position [19, 0]
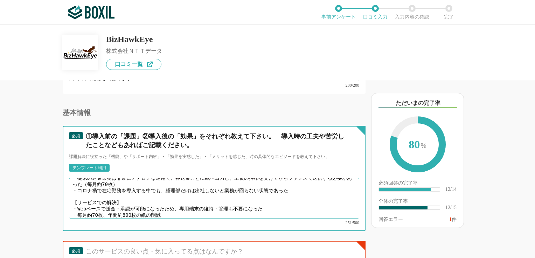
click at [165, 193] on textarea "【導入前の課題】 ・ISDN回線を前提とした仕組みであったため、早急に後継サービスを探す必要性に迫られていた ・従来の送金業務は非常にアナログな運用で、各送金…" at bounding box center [214, 198] width 290 height 41
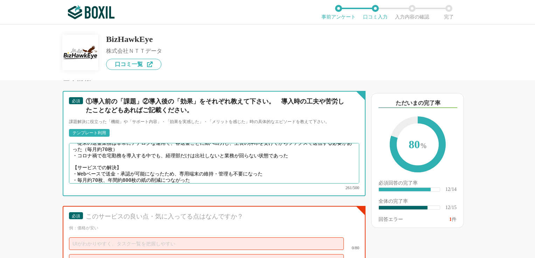
scroll to position [840, 0]
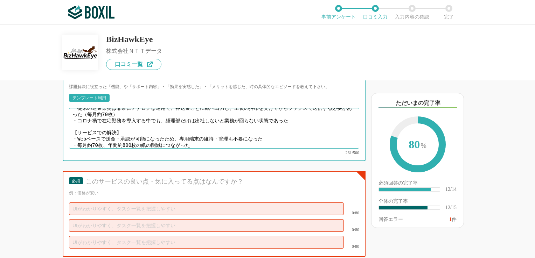
type textarea "【導入前の課題】 ・ISDN回線を前提とした仕組みであったため、早急に後継サービスを探す必要性に迫られていた ・従来の送金業務は非常にアナログな運用で、各送金…"
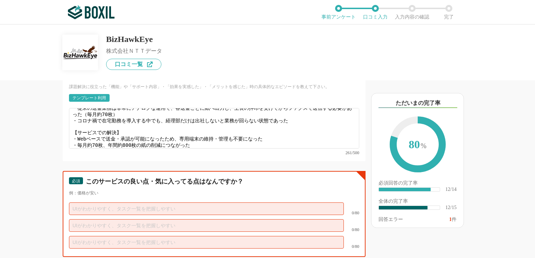
click at [169, 203] on input "text" at bounding box center [206, 209] width 275 height 13
type input "と"
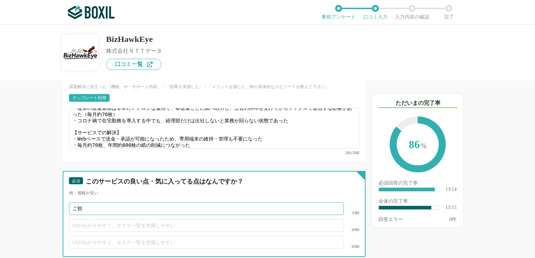
type input "ご"
click at [144, 219] on input "text" at bounding box center [206, 225] width 275 height 13
paste input "者様には、スピーディーかつ的確なご助言をいただき、業務遂行において大きな支えとなっております。」"
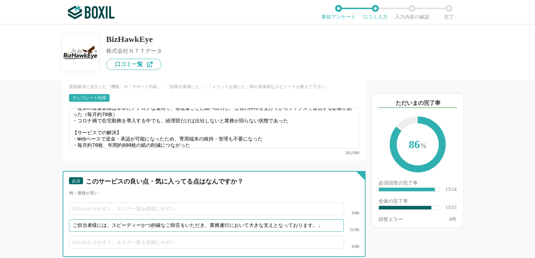
click at [97, 219] on input "ご担当者様には、スピーディーかつ的確なご助言をいただき、業務遂行において大きな支えとなっております。」" at bounding box center [206, 225] width 275 height 13
type input "ご担当者がスピーディーかつ的確なご助言をいただき、大きな支えとなっている"
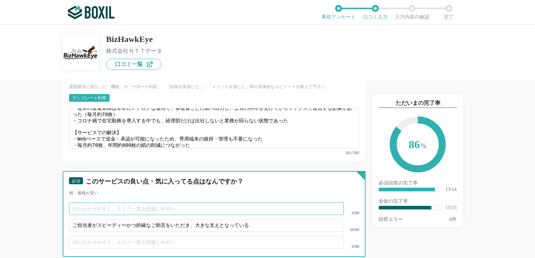
click at [88, 203] on input "text" at bounding box center [206, 209] width 275 height 13
drag, startPoint x: 259, startPoint y: 212, endPoint x: 51, endPoint y: 194, distance: 208.8
click at [51, 194] on div "他のサービス・ツールと連携していますか？ ※複数選択可 例：Slack、Salesforce 選択したサービス 未選択 必須 使いやすさ（５点満点） 直感的に…" at bounding box center [190, 170] width 350 height 178
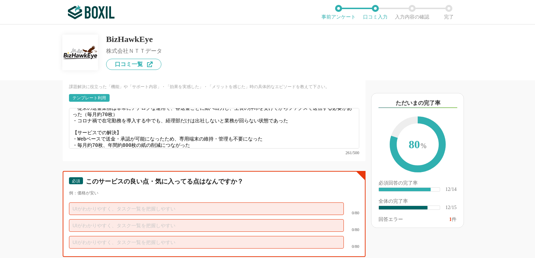
click at [177, 203] on input "text" at bounding box center [206, 209] width 275 height 13
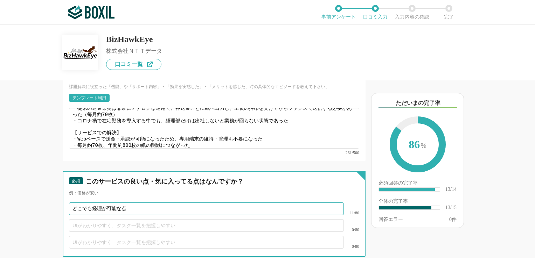
click at [72, 203] on input "どこでも経理が可能な点" at bounding box center [206, 209] width 275 height 13
type input "「どこでも経理」が可能な点"
click at [106, 219] on input "text" at bounding box center [206, 225] width 275 height 13
paste input "専用端末が不要でかつ、ブラウザ上で複数金融機関口座を[PERSON_NAME]照会可能となる点"
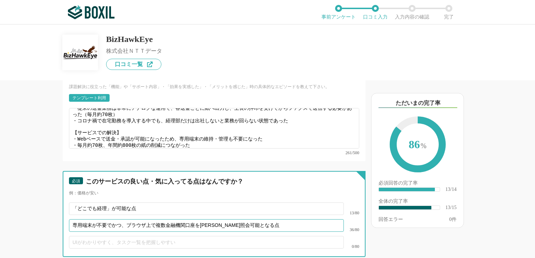
click at [99, 219] on input "専用端末が不要でかつ、ブラウザ上で複数金融機関口座を[PERSON_NAME]照会可能となる点" at bounding box center [206, 225] width 275 height 13
click at [116, 219] on input "専用端末が不要でかつ、ブラウザ上で複数金融機関口座を[PERSON_NAME]照会可能となる点" at bounding box center [206, 225] width 275 height 13
click at [135, 219] on input "専用端末が不要、ブラウザ上で複数金融機関口座を[PERSON_NAME]照会可能となる点" at bounding box center [206, 225] width 275 height 13
drag, startPoint x: 114, startPoint y: 212, endPoint x: 59, endPoint y: 215, distance: 55.0
click at [59, 215] on div "他のサービス・ツールと連携していますか？ ※複数選択可 例：Slack、Salesforce 選択したサービス 未選択 必須 使いやすさ（５点満点） 直感的に…" at bounding box center [190, 170] width 350 height 178
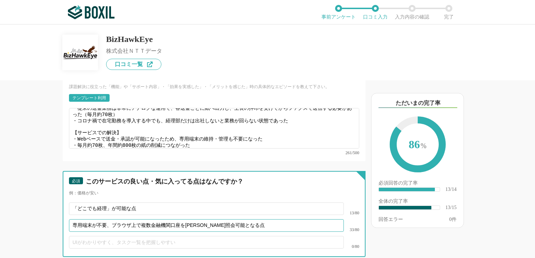
click at [84, 219] on input "専用端末が不要、ブラウザ上で複数金融機関口座を[PERSON_NAME]照会可能となる点" at bounding box center [206, 225] width 275 height 13
click at [106, 219] on input "専用端末が不要、ブラウザ上で複数金融機関口座を[PERSON_NAME]照会可能となる点" at bounding box center [206, 225] width 275 height 13
click at [198, 219] on input "専用端末が不要、ブラウザ上で複数金融機関口座を[PERSON_NAME]照会可能となる点" at bounding box center [206, 225] width 275 height 13
drag, startPoint x: 140, startPoint y: 214, endPoint x: 61, endPoint y: 205, distance: 79.9
click at [63, 205] on div "必須 このサービスの良い点・気に入ってる点はなんですか？ 例：価格が安い 「どこでも経理」が可能な点 13/80 専用端末が不要、ブラウザ上で複数金融機関口座…" at bounding box center [214, 214] width 303 height 86
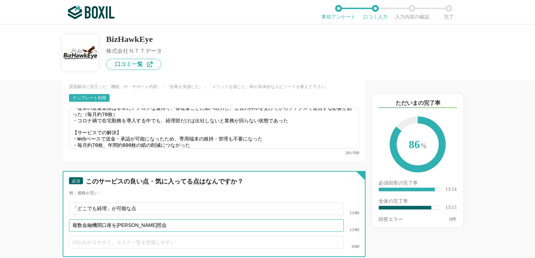
drag, startPoint x: 161, startPoint y: 210, endPoint x: 66, endPoint y: 199, distance: 95.9
click at [66, 199] on div "必須 このサービスの良い点・気に入ってる点はなんですか？ 例：価格が安い 「どこでも経理」が可能な点 13/80 複数金融機関口座を[PERSON_NAME]…" at bounding box center [214, 214] width 303 height 86
paste input "口座の残高をリアルタイムで確認できるよう"
type input "複数口座の残高をリアルタイムで確認できる、専用端末が不要"
click at [116, 203] on input "「どこでも経理」が可能な点" at bounding box center [206, 209] width 275 height 13
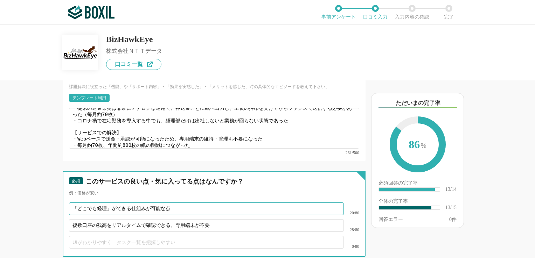
scroll to position [875, 0]
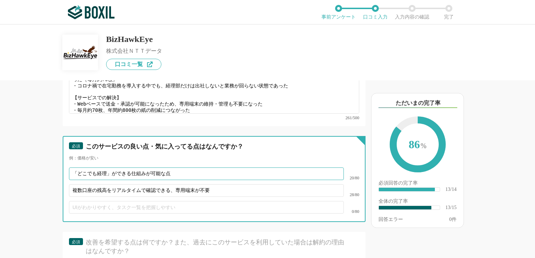
type input "「どこでも経理」ができる仕組みが可能な点"
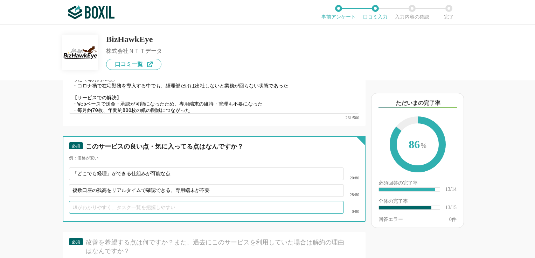
click at [196, 201] on input "text" at bounding box center [206, 207] width 275 height 13
click at [115, 201] on input "text" at bounding box center [206, 207] width 275 height 13
paste input "申請・承認・実行の権限を分離で"
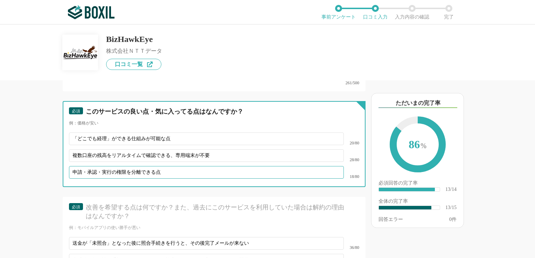
type input "申請・承認・実行の権限を分離できる点"
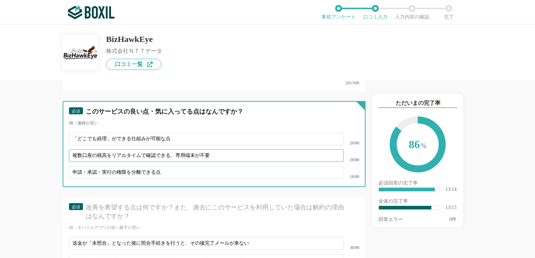
click at [236, 149] on input "複数口座の残高をリアルタイムで確認できる、専用端末が不要" at bounding box center [206, 155] width 275 height 13
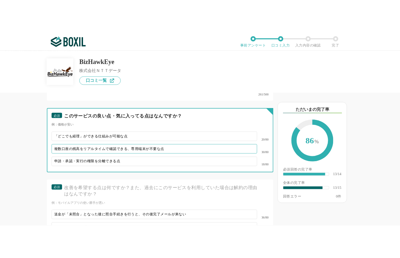
scroll to position [980, 0]
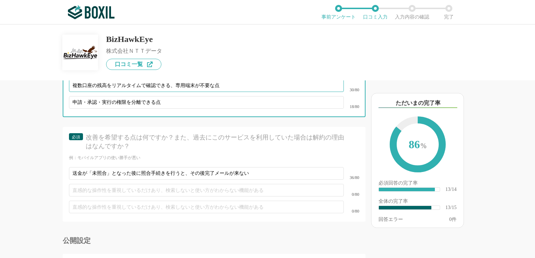
type input "複数口座の残高をリアルタイムで確認できる、専用端末が不要な点"
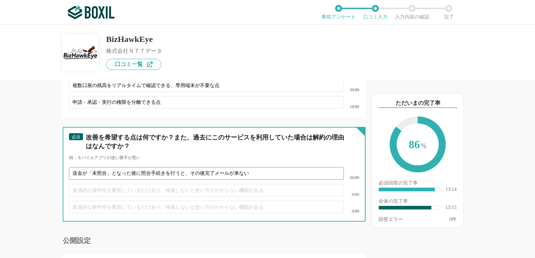
click at [233, 167] on input "送金が「未照合」となった後に照合手続きを行うと、その後完了メールが来ない" at bounding box center [206, 173] width 275 height 13
type input "送金が「未照合」となった後に照合手続きを行うと、その後完了メール通知が来ない"
click at [199, 184] on input "text" at bounding box center [206, 190] width 275 height 13
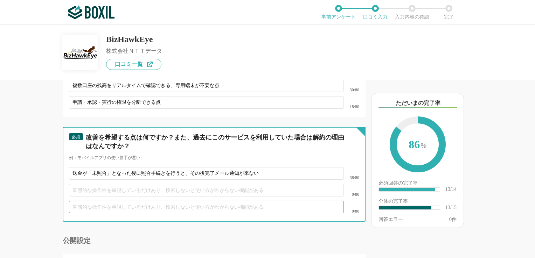
click at [117, 201] on input "text" at bounding box center [206, 207] width 275 height 13
click at [110, 201] on input "導入時の設定は素人では難しく、NTTデータ様の" at bounding box center [206, 207] width 275 height 13
click at [206, 201] on input "導入時の設定は素人では難しく、NTTデータ様の" at bounding box center [206, 207] width 275 height 13
type input "導入時の設定は素人では難しく、NTTデータ様のサポートがなければ難しかったと感じる"
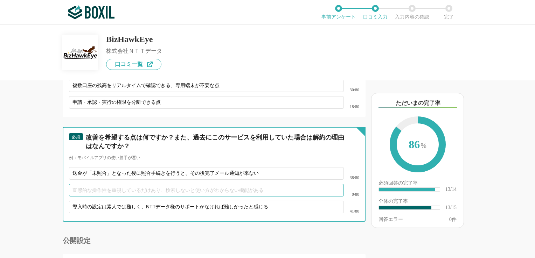
click at [202, 184] on input "text" at bounding box center [206, 190] width 275 height 13
click at [261, 167] on input "送金が「未照合」となった後に照合手続きを行うと、その後完了メール通知が来ない" at bounding box center [206, 173] width 275 height 13
click at [164, 184] on input "text" at bounding box center [206, 190] width 275 height 13
click at [267, 167] on input "送金が「未照合」となった後に照合手続きを行うと、その後完了メール通知が来ない" at bounding box center [206, 173] width 275 height 13
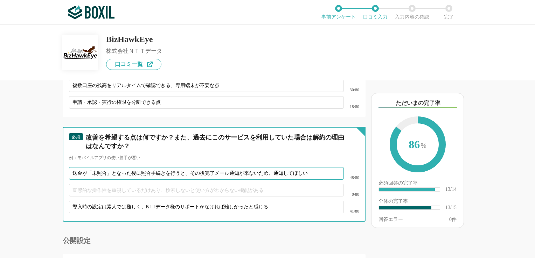
type input "送金が「未照合」となった後に照合手続きを行うと、その後完了メール通知が来ないため、通知してほしい"
click at [236, 184] on input "text" at bounding box center [206, 190] width 275 height 13
type input "お"
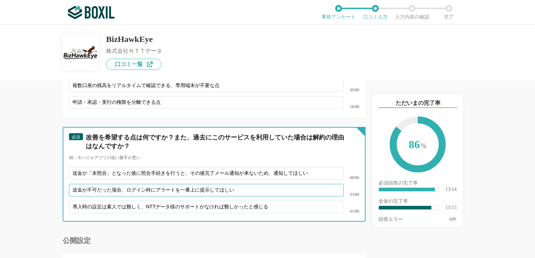
type input "送金が不可だった場合、ログイン時にアラートを一番上に提示してほしい"
drag, startPoint x: 308, startPoint y: 160, endPoint x: 71, endPoint y: 139, distance: 238.2
click at [71, 139] on div "必須 改善を希望する点は何ですか？また、過去にこのサービスを利用していた場合は解約の理由はなんですか？ 例：モバイルアプリの使い勝手が悪い 送金が「未照合」と…" at bounding box center [214, 174] width 303 height 95
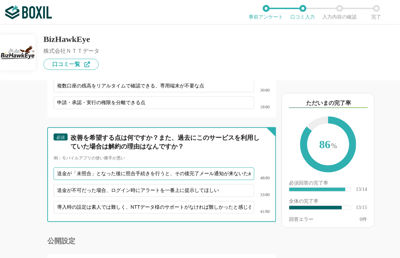
scroll to position [24, 0]
paste input "た場合、完了通知メールが送信されないようです。 今後は照合完了後にも通知が届くよう、ご対応いただけますと幸いです。"
type input "送金が「未照合」となった後に照合手続きを行った場合、完了通知メールが送信されないようです。 今後は照合完了後にも通知が届くよう、ご対応いただけますと幸いです。"
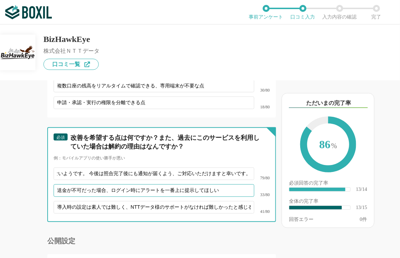
scroll to position [0, 0]
drag, startPoint x: 222, startPoint y: 175, endPoint x: 0, endPoint y: 146, distance: 224.2
click at [0, 152] on html "ご利用のブラウザは[DATE]よりサポート終了予定です（詳細は こちら ） 事前アンケート 口コミ入力 入力内容の確認 完了 BizHawkEye 株式会社Ｎ…" at bounding box center [200, 129] width 400 height 258
paste input "なった場合、ユーザーがログインした際に、画面上部にアラートを表示していただけますと幸いです。 重要な情報を即座に認識できるようにすることで、対応の遅れを防ぐこ…"
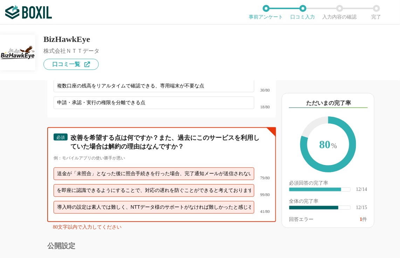
scroll to position [0, 290]
type input "送金が不可となった場合、ユーザーがログインした際に、画面上部にアラートを表示していただけますと幸いです。 重要な情報を即座に認識できるようにすることで、対応の…"
click at [141, 168] on input "送金が「未照合」となった後に照合手続きを行った場合、完了通知メールが送信されないようです。 今後は照合完了後にも通知が届くよう、ご対応いただけますと幸いです。" at bounding box center [154, 174] width 201 height 13
click at [72, 184] on input "送金が不可となった場合、ユーザーがログインした際に、画面上部にアラートを表示していただけますと幸いです。 重要な情報を即座に認識できるようにすることで、対応の…" at bounding box center [154, 190] width 201 height 13
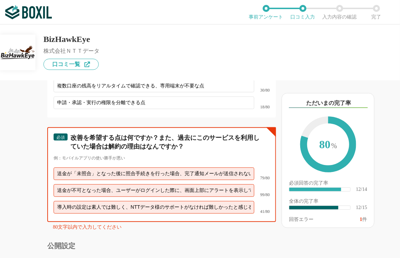
scroll to position [0, 7]
drag, startPoint x: 57, startPoint y: 193, endPoint x: 328, endPoint y: 189, distance: 271.0
click at [328, 189] on div "他のサービス・ツールと連携していますか？ ※複数選択可 例：Slack、Salesforce 選択したサービス 未選択 必須 使いやすさ（５点満点） 直感的に…" at bounding box center [200, 142] width 400 height 234
paste input "初期設定につきましては、専門的な知識が求められる部分も多く、[PERSON_NAME]なところ、NTTデータ様のご支援がなければスムーズな対応は難しかったと感…"
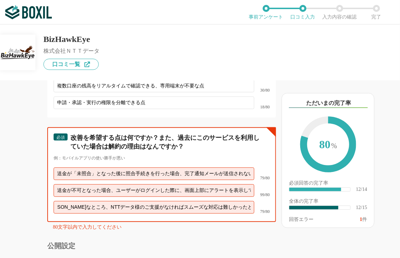
scroll to position [0, 192]
type input "導入時の初期設定につきましては、専門的な知識が求められる部分も多く、[PERSON_NAME]なところ、NTTデータ様のご支援がなければスムーズな対応は難しか…"
drag, startPoint x: 116, startPoint y: 178, endPoint x: 36, endPoint y: 170, distance: 80.1
click at [41, 170] on div "他のサービス・ツールと連携していますか？ ※複数選択可 例：Slack、Salesforce 選択したサービス 未選択 必須 使いやすさ（５点満点） 直感的に…" at bounding box center [138, 170] width 276 height 178
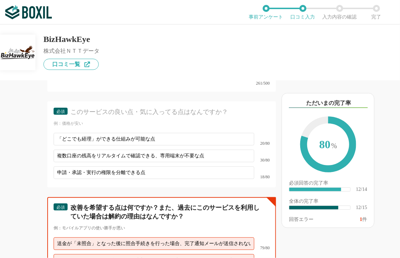
scroll to position [1013, 0]
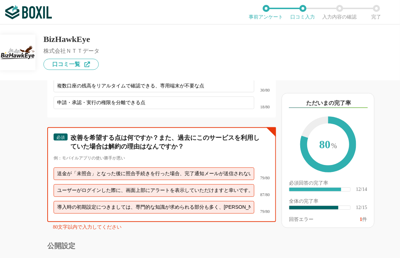
click at [87, 184] on input "ユーザーがログインした際に、画面上部にアラートを表示していただけますと幸いです。 重要な情報を即座に認識できるようにすることで、対応の遅れを防ぐことができると…" at bounding box center [154, 190] width 201 height 13
click at [119, 184] on input "ユーザーがログインした際に、画面上部にアラートを表示していただけますと幸いです。 重要な情報を即座に認識できるようにすることで、対応の遅れを防ぐことができると…" at bounding box center [154, 190] width 201 height 13
drag, startPoint x: 124, startPoint y: 177, endPoint x: 251, endPoint y: 178, distance: 126.4
click at [251, 182] on div "ユーザーがログインした際に、画面上部にアラートを表示していただけますと幸いです。 重要な情報を即座に認識できるようにすることで、対応の遅れを防ぐことができると…" at bounding box center [162, 190] width 216 height 17
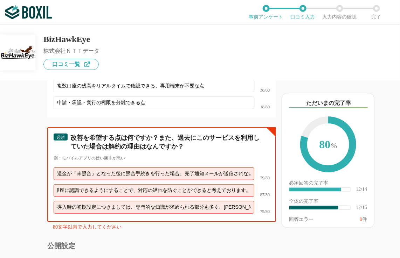
click at [185, 184] on input "ユーザーがログインした際に、画面上部にアラートを表示していただけますと幸いです。 重要な情報を即座に認識できるようにすることで、対応の遅れを防ぐことができると…" at bounding box center [154, 190] width 201 height 13
type input "送金が不可となった場合、ユーザーがログインした際に、画面上部にアラートを表示して欲しい。 重要な情報を即座に認識できるようにすることで、対応の遅れを防ぐことが…"
click at [129, 201] on input "導入時の初期設定につきましては、専門的な知識が求められる部分も多く、[PERSON_NAME]なところ、NTTデータ様のご支援がなければスムーズな対応は難しか…" at bounding box center [154, 207] width 201 height 13
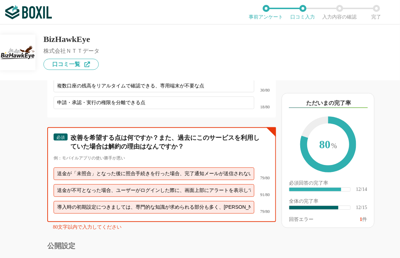
click at [125, 201] on input "導入時の初期設定につきましては、専門的な知識が求められる部分も多く、[PERSON_NAME]なところ、NTTデータ様のご支援がなければスムーズな対応は難しか…" at bounding box center [154, 207] width 201 height 13
type input "導入時の初期設定は、専門的な知識が求められる部分も多く、[PERSON_NAME]なところ、NTTデータ様のご支援がなければスムーズな対応は難しかったと感じて…"
click at [102, 168] on input "送金が「未照合」となった後に照合手続きを行った場合、完了通知メールが送信されないようです。 今後は照合完了後にも通知が届くよう、ご対応いただけますと幸いです。" at bounding box center [154, 174] width 201 height 13
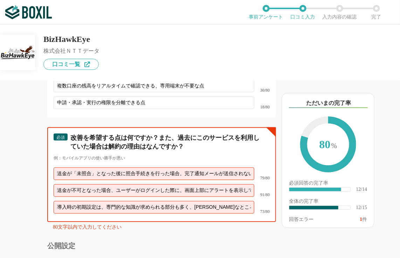
click at [104, 168] on input "送金が「未照合」となった後に照合手続きを行った場合、完了通知メールが送信されないようです。 今後は照合完了後にも通知が届くよう、ご対応いただけますと幸いです。" at bounding box center [154, 174] width 201 height 13
drag, startPoint x: 60, startPoint y: 162, endPoint x: 267, endPoint y: 163, distance: 206.5
click at [267, 163] on div "必須 改善を希望する点は何ですか？また、過去にこのサービスを利用していた場合は解約の理由はなんですか？ 例：モバイルアプリの使い勝手が悪い 送金が「未照合」と…" at bounding box center [161, 174] width 229 height 95
click at [150, 168] on input "送金が「未照合」となった後に照合手続きを行った場合、完了通知メールが送信されないようです。 今後は照合完了後にも通知が届くよう、ご対応いただけますと幸いです。" at bounding box center [154, 174] width 201 height 13
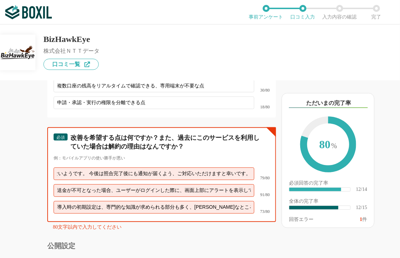
drag, startPoint x: 84, startPoint y: 159, endPoint x: 234, endPoint y: 160, distance: 150.2
click at [234, 168] on input "送金が「未照合」となった後に照合手続きを行った場合、完了通知メールが送信されないようです。 今後は照合完了後にも通知が届くよう、ご対応いただけますと幸いです。" at bounding box center [154, 174] width 201 height 13
click at [73, 168] on input "送金が「未照合」となった後に照合手続きを行った場合、完了通知メールが送信されないようです。 今後は照合完了後にも通知が届くよう、ご対応いただけますと幸いです。" at bounding box center [154, 174] width 201 height 13
click at [96, 184] on input "送金が不可となった場合、ユーザーがログインした際に、画面上部にアラートを表示して欲しい。 重要な情報を即座に認識できるようにすることで、対応の遅れを防ぐことが…" at bounding box center [154, 190] width 201 height 13
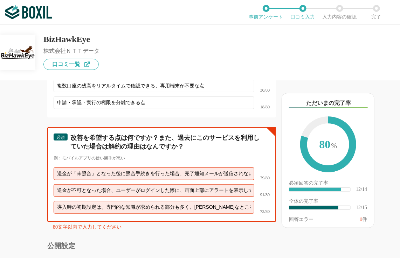
drag, startPoint x: 62, startPoint y: 177, endPoint x: 124, endPoint y: 177, distance: 61.3
click at [124, 184] on input "送金が不可となった場合、ユーザーがログインした際に、画面上部にアラートを表示して欲しい。 重要な情報を即座に認識できるようにすることで、対応の遅れを防ぐことが…" at bounding box center [154, 190] width 201 height 13
click at [149, 184] on input "送金が不可となった場合、ユーザーがログインした際に、画面上部にアラートを表示して欲しい。 重要な情報を即座に認識できるようにすることで、対応の遅れを防ぐことが…" at bounding box center [154, 190] width 201 height 13
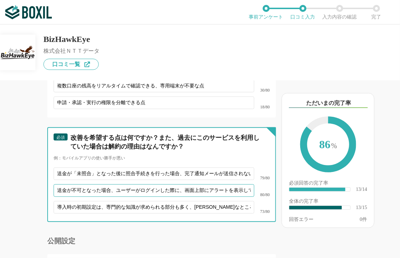
scroll to position [1084, 0]
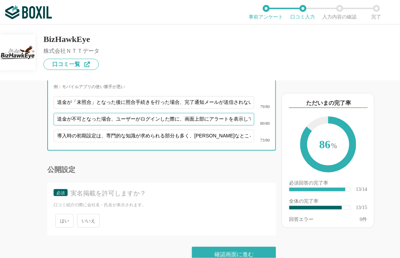
type input "送金が不可となった場合、ユーザーがログインした際に、画面上部にアラートを表示して欲しい。 重要な情報を即座に認識し対応の遅れを防ぐことができると考えております。"
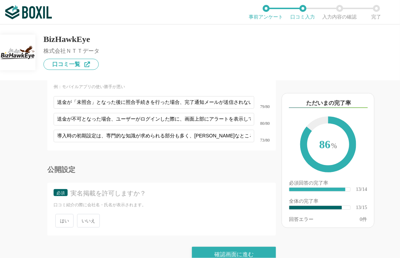
click at [78, 214] on span "いいえ" at bounding box center [88, 221] width 23 height 14
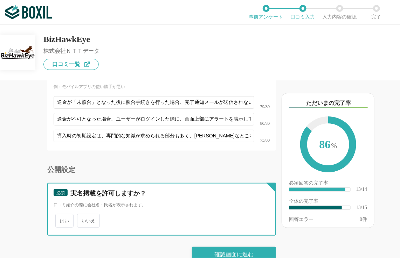
click at [79, 215] on input "いいえ" at bounding box center [81, 217] width 5 height 5
radio input "true"
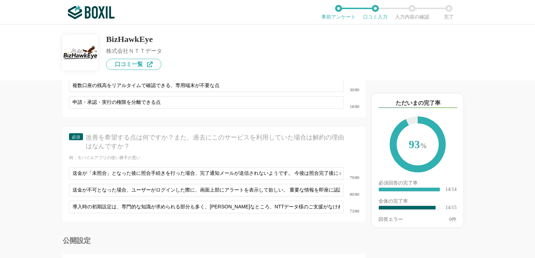
scroll to position [945, 0]
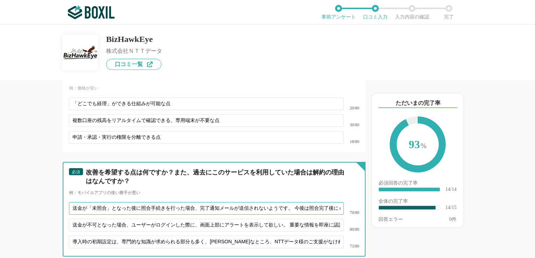
click at [98, 202] on input "送金が「未照合」となった後に照合手続きを行った場合、完了通知メールが送信されないようです。 今後は照合完了後にも通知が届くよう、ご対応いただけますと幸いです。" at bounding box center [206, 208] width 275 height 13
drag, startPoint x: 290, startPoint y: 193, endPoint x: 350, endPoint y: 184, distance: 60.4
click at [350, 184] on div "必須 改善を希望する点は何ですか？また、過去にこのサービスを利用していた場合は解約の理由はなんですか？ 例：モバイルアプリの使い勝手が悪い 送金が「未照合」と…" at bounding box center [214, 209] width 303 height 95
click at [127, 219] on input "送金が不可となった場合、ユーザーがログインした際に、画面上部にアラートを表示して欲しい。 重要な情報を即座に認識し対応の遅れを防ぐことができると考えております。" at bounding box center [206, 225] width 275 height 13
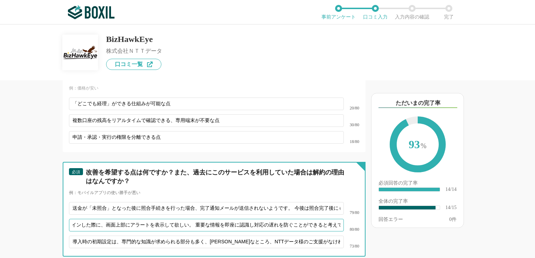
scroll to position [0, 124]
drag, startPoint x: 293, startPoint y: 213, endPoint x: 345, endPoint y: 209, distance: 52.3
click at [345, 217] on div "送金が不可となった場合、ユーザーがログインした際に、画面上部にアラートを表示して欲しい。 重要な情報を即座に認識し対応の遅れを防ぐことができると考えております…" at bounding box center [214, 225] width 290 height 17
click at [265, 219] on input "送金が不可となった場合、ユーザーがログインした際に、画面上部にアラートを表示して欲しい。 重要な情報を即座に認識し対応の遅れを防ぐことができると考えております。" at bounding box center [206, 225] width 275 height 13
click at [256, 236] on input "導入時の初期設定は、専門的な知識が求められる部分も多く、[PERSON_NAME]なところ、NTTデータ様のご支援がなければスムーズな対応は難しかったと感じて…" at bounding box center [206, 242] width 275 height 13
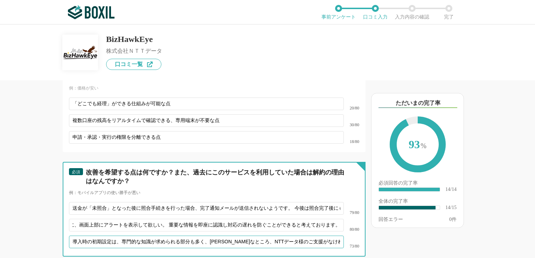
scroll to position [0, 0]
drag, startPoint x: 73, startPoint y: 229, endPoint x: 126, endPoint y: 226, distance: 53.3
click at [126, 236] on input "導入時の初期設定は、専門的な知識が求められる部分も多く、[PERSON_NAME]なところ、NTTデータ様のご支援がなければスムーズな対応は難しかったと感じて…" at bounding box center [206, 242] width 275 height 13
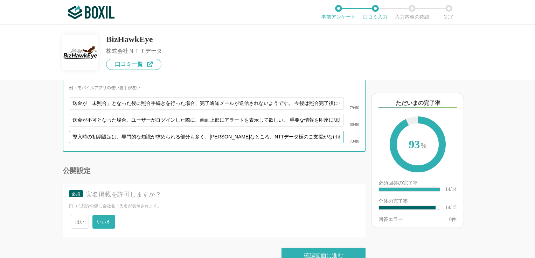
scroll to position [1052, 0]
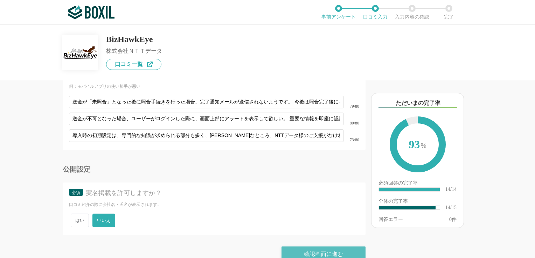
click at [317, 247] on div "確認画面に進む" at bounding box center [323, 254] width 84 height 15
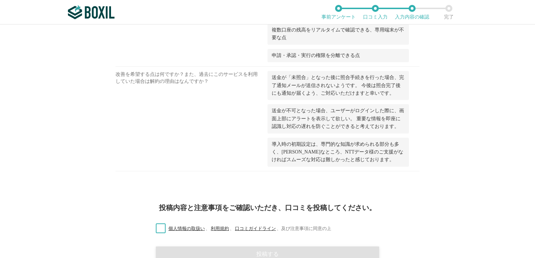
scroll to position [732, 0]
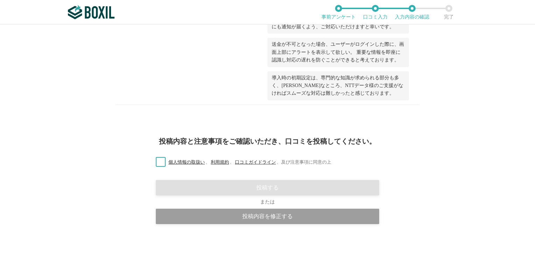
click at [161, 164] on label "個人情報の取扱い 、 利用規約 、 口コミガイドライン 、 及び注意事項に同意の上" at bounding box center [240, 162] width 181 height 7
click at [0, 0] on input "個人情報の取扱い 、 利用規約 、 口コミガイドライン 、 及び注意事項に同意の上" at bounding box center [0, 0] width 0 height 0
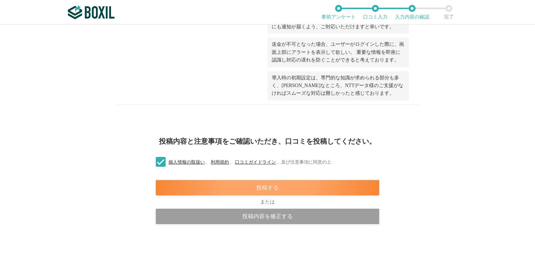
click at [270, 181] on div "投稿する" at bounding box center [267, 187] width 223 height 15
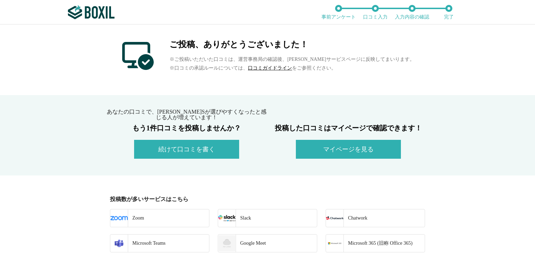
click at [332, 149] on button "マイページを見る" at bounding box center [348, 149] width 105 height 19
click at [312, 147] on button "マイページを見る" at bounding box center [348, 149] width 105 height 19
